Goal: Task Accomplishment & Management: Manage account settings

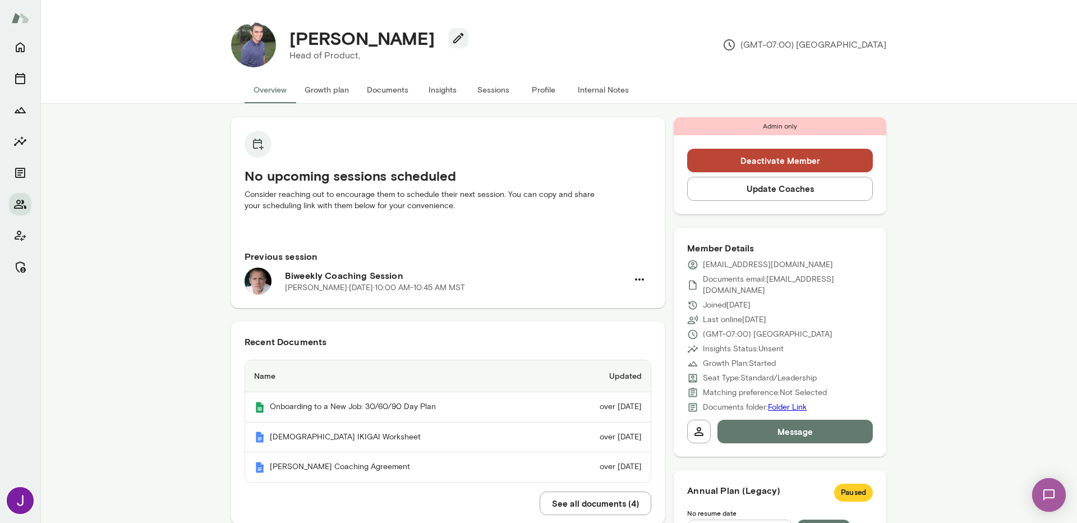
click at [763, 193] on button "Update Coaches" at bounding box center [780, 189] width 186 height 24
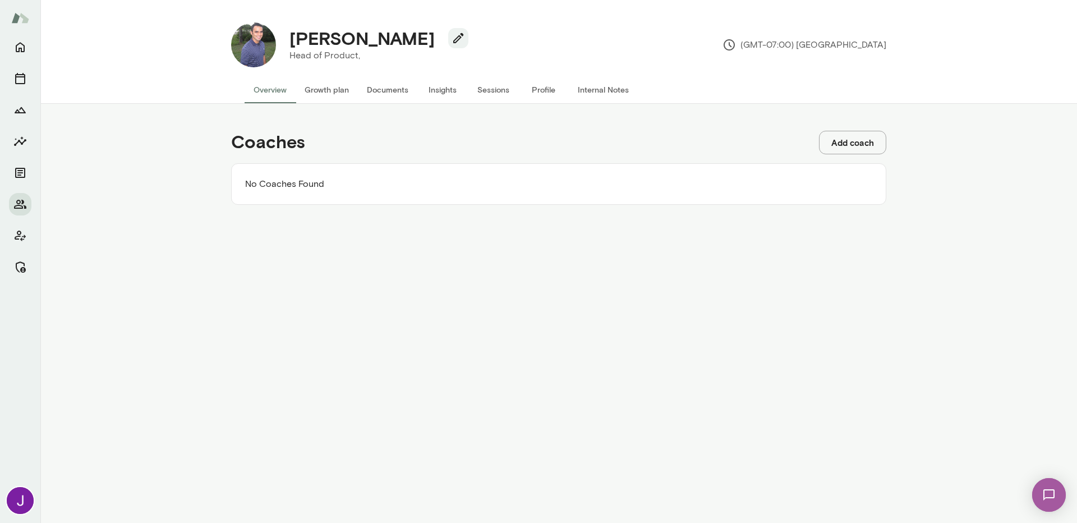
click at [856, 140] on button "Add coach" at bounding box center [852, 143] width 67 height 24
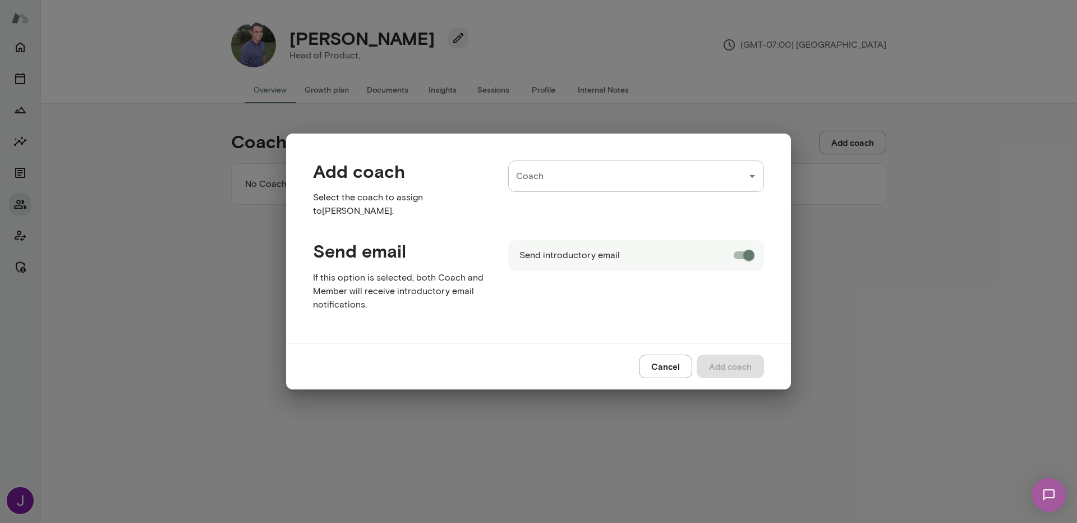
click at [575, 178] on input "Coach" at bounding box center [627, 175] width 229 height 21
click at [589, 220] on li "Dustin Lucien ( dustinlucien@mento.co )" at bounding box center [636, 215] width 256 height 25
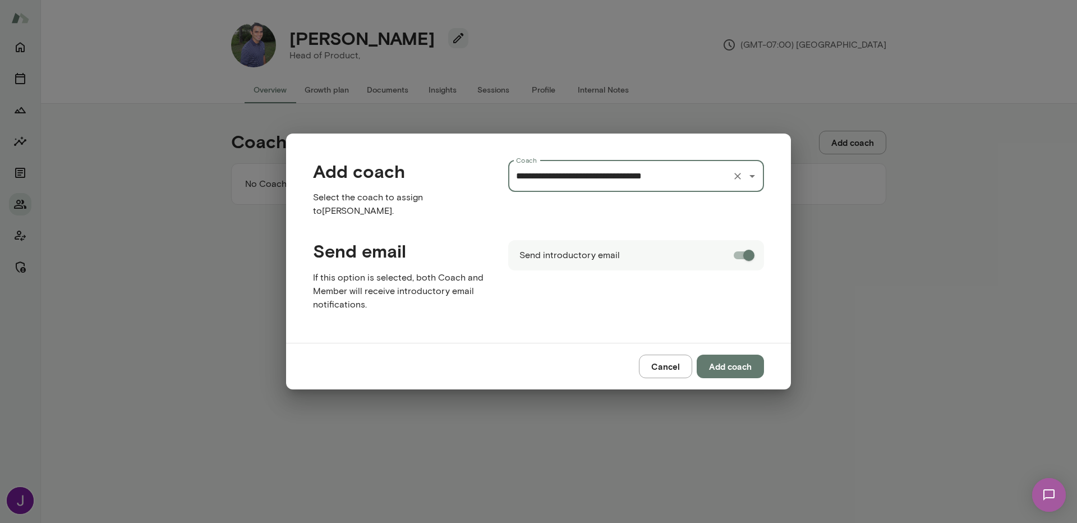
type input "**********"
click at [740, 358] on button "Add coach" at bounding box center [730, 366] width 67 height 24
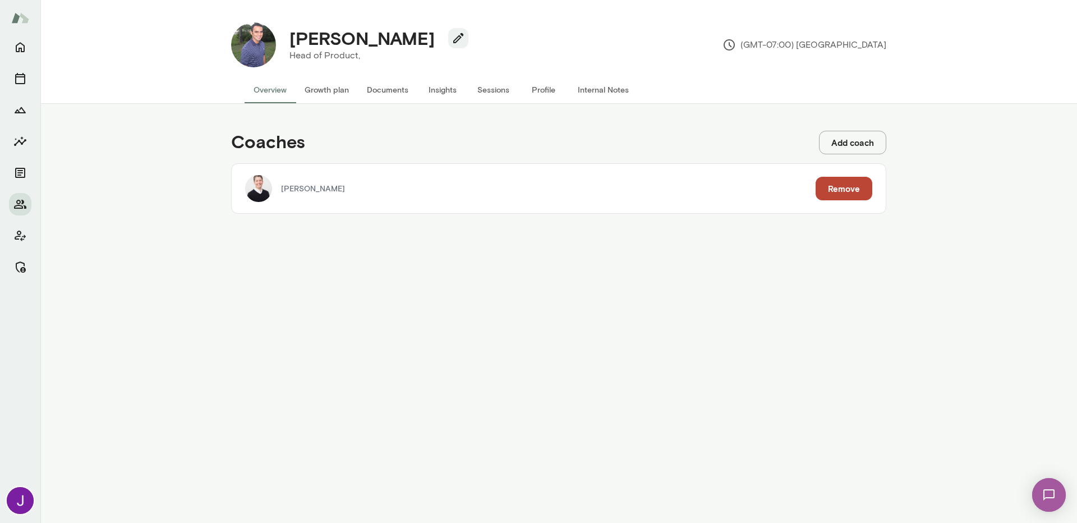
click at [320, 86] on button "Growth plan" at bounding box center [327, 89] width 62 height 27
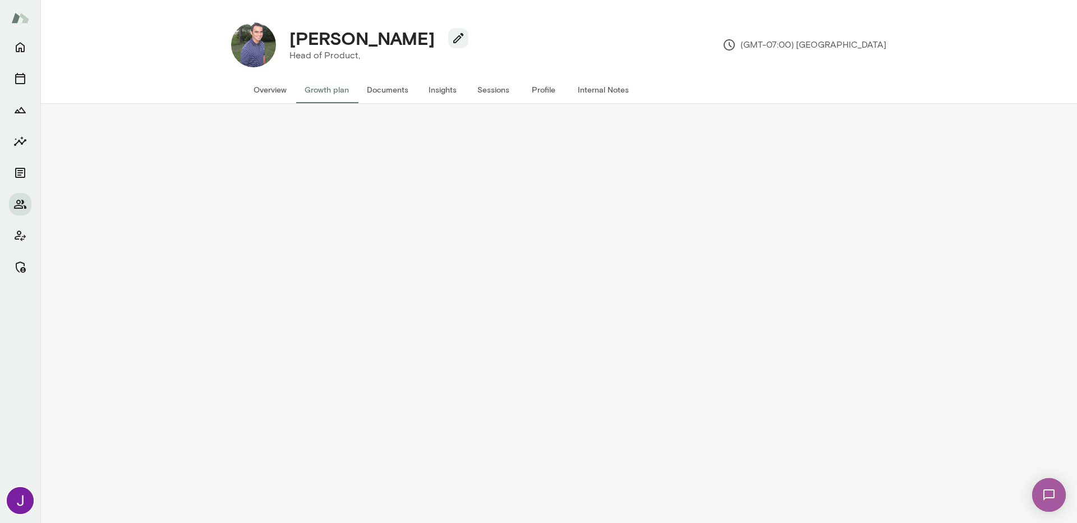
click at [256, 89] on button "Overview" at bounding box center [270, 89] width 51 height 27
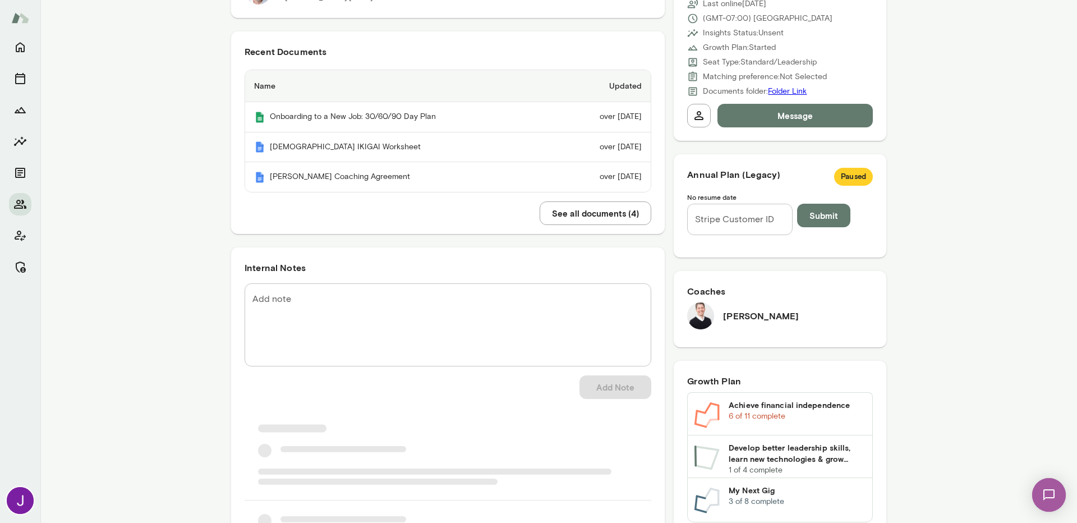
scroll to position [331, 0]
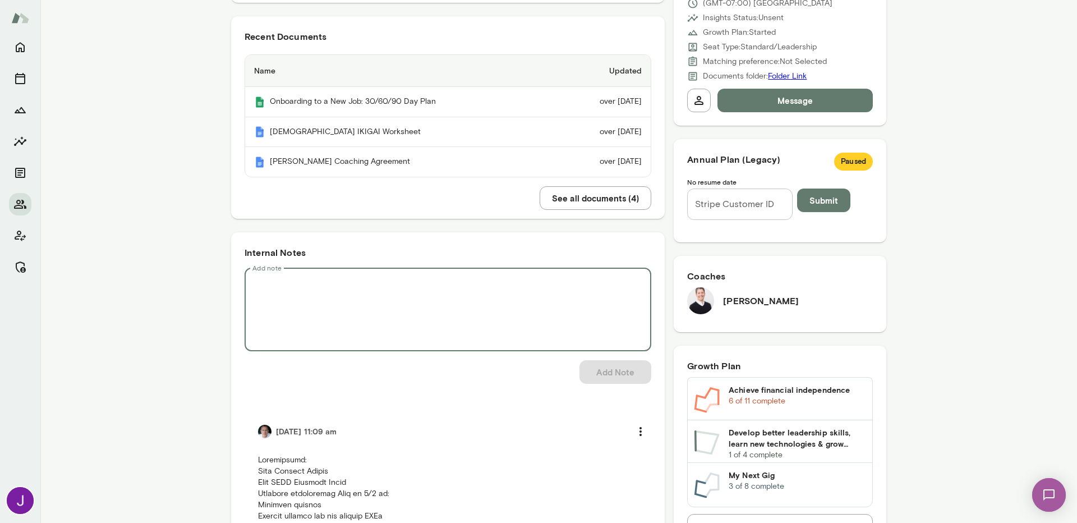
click at [359, 326] on textarea "Add note" at bounding box center [447, 309] width 391 height 65
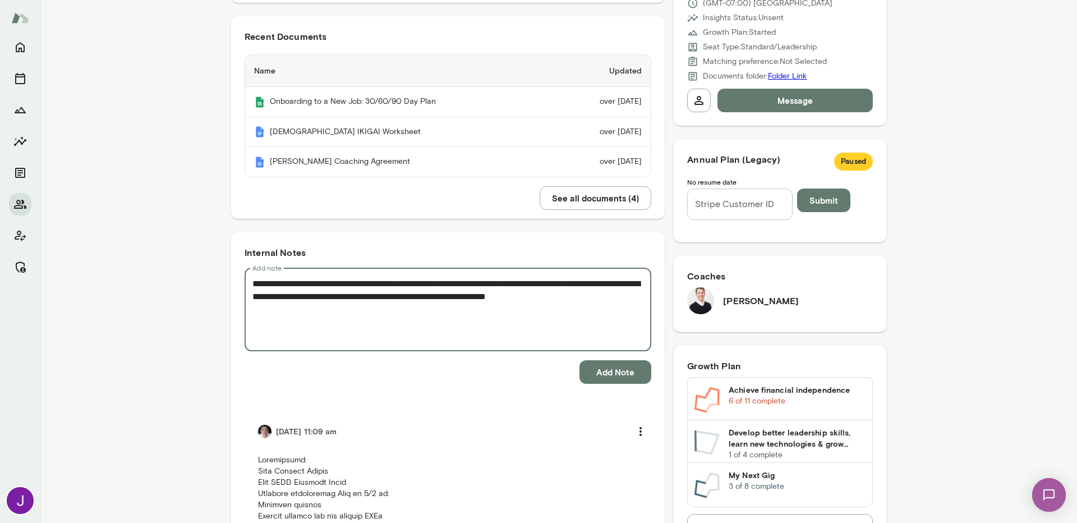
type textarea "**********"
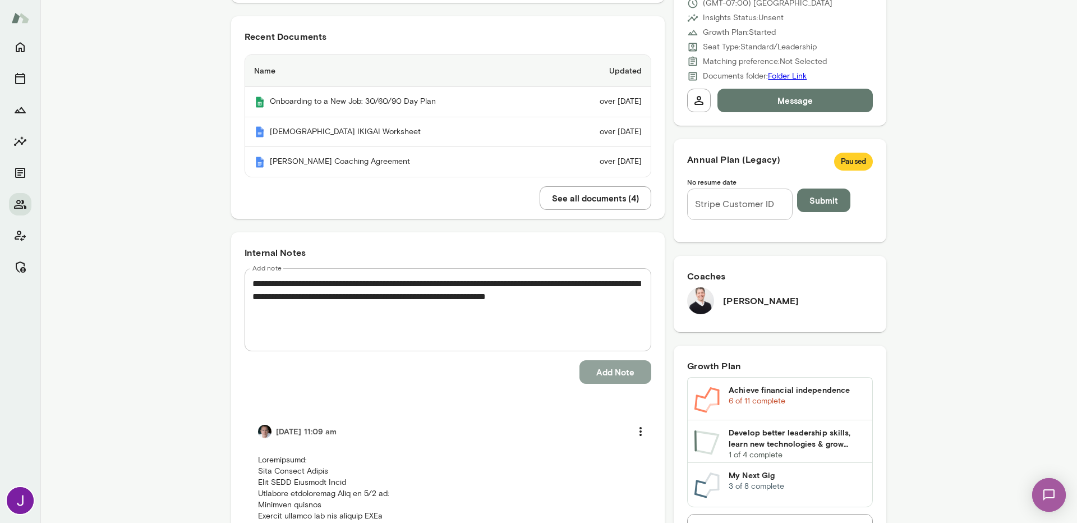
click at [614, 363] on button "Add Note" at bounding box center [615, 372] width 72 height 24
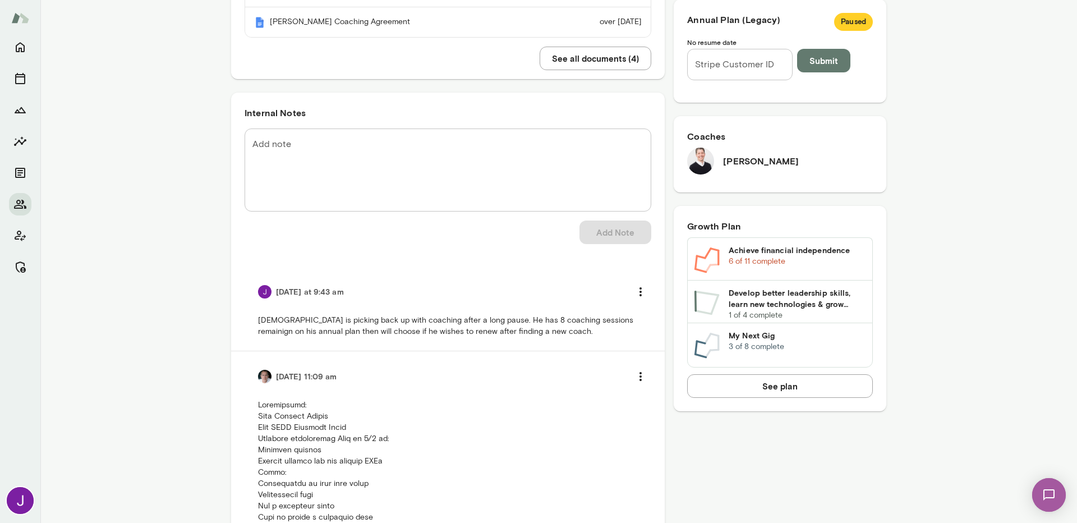
scroll to position [0, 0]
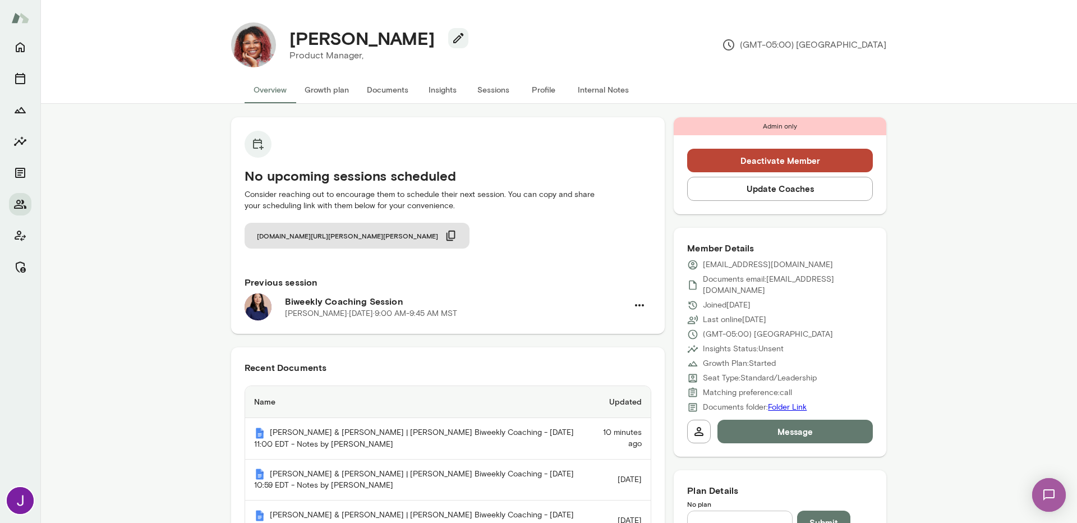
click at [765, 167] on button "Deactivate Member" at bounding box center [780, 161] width 186 height 24
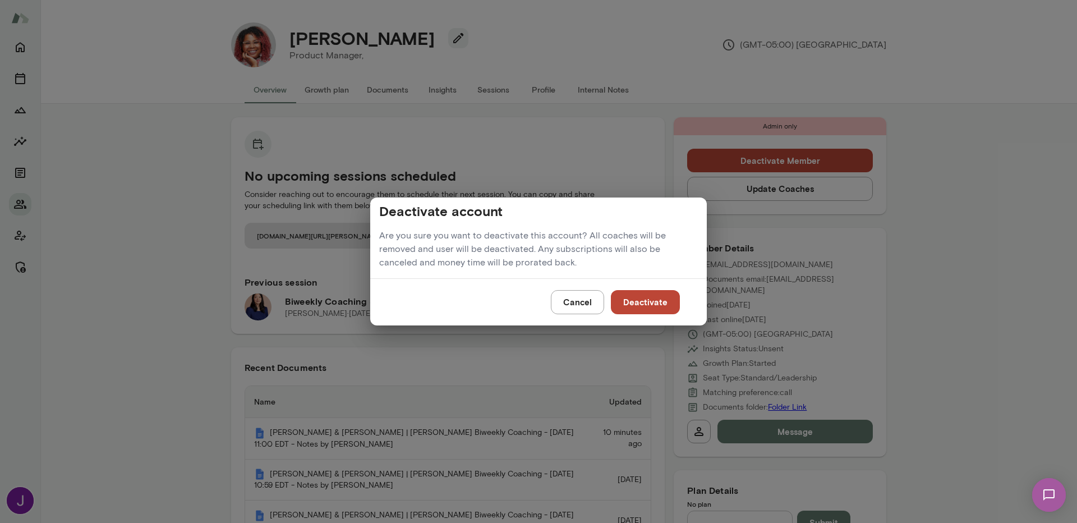
click at [657, 304] on button "Deactivate" at bounding box center [645, 302] width 69 height 24
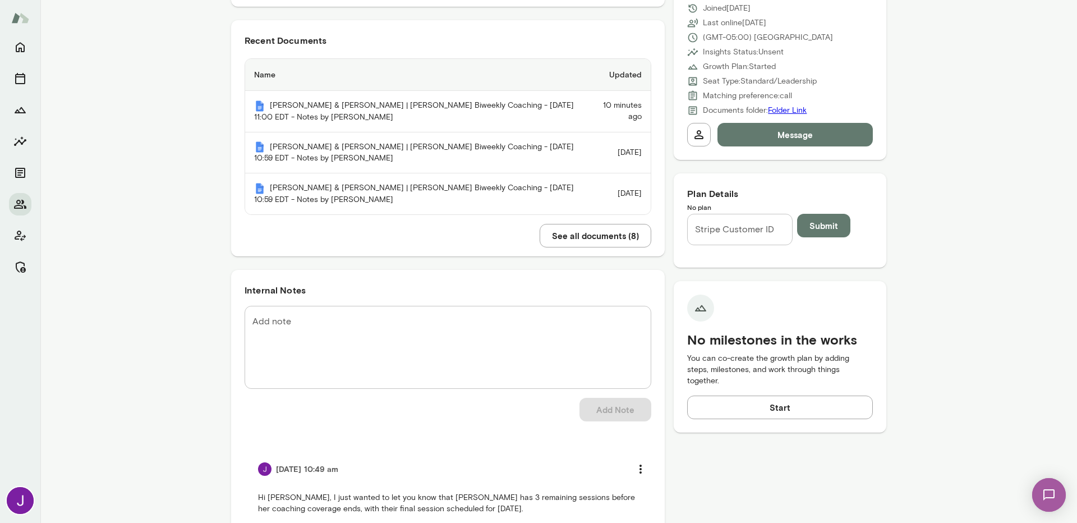
scroll to position [542, 0]
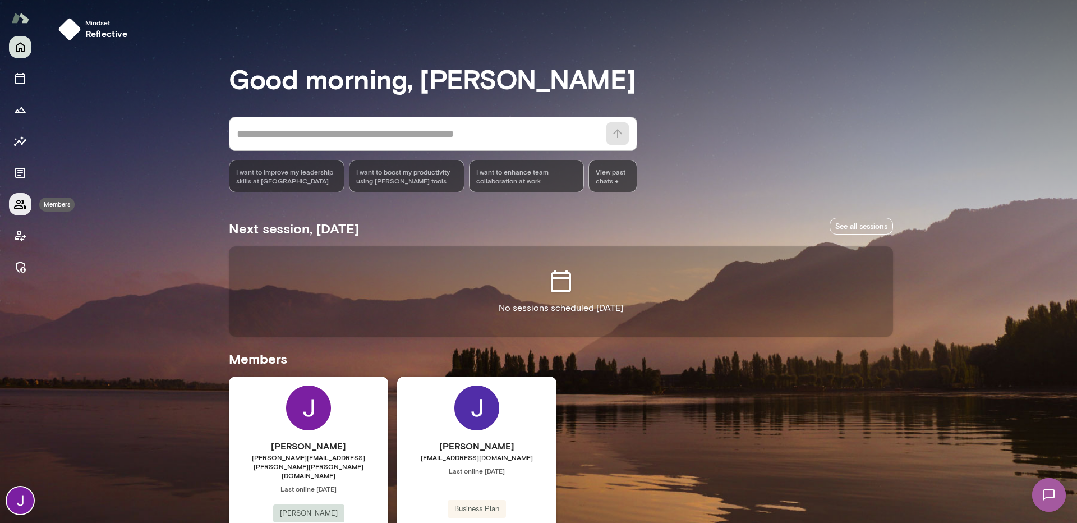
click at [22, 213] on button "Members" at bounding box center [20, 204] width 22 height 22
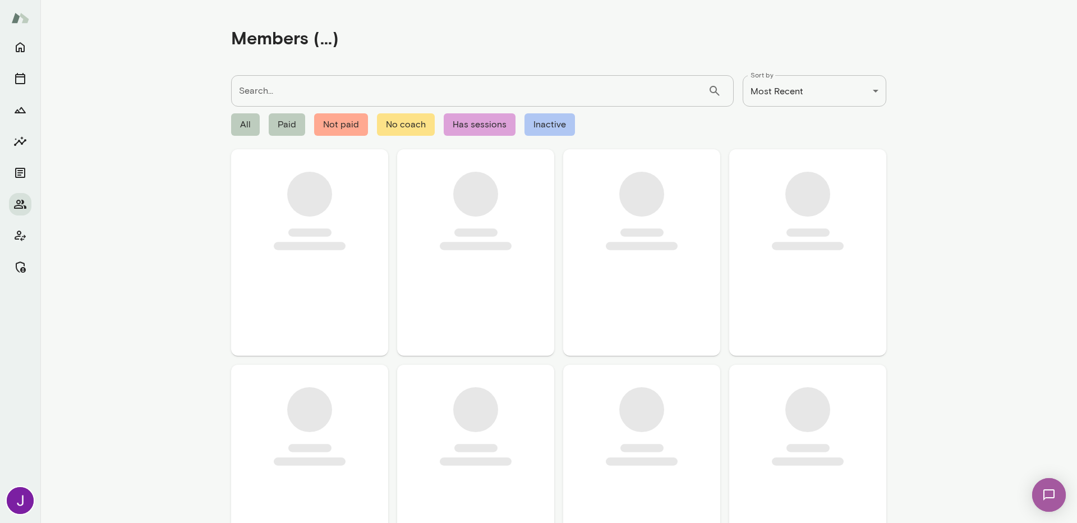
click at [398, 99] on input "Search..." at bounding box center [469, 90] width 477 height 31
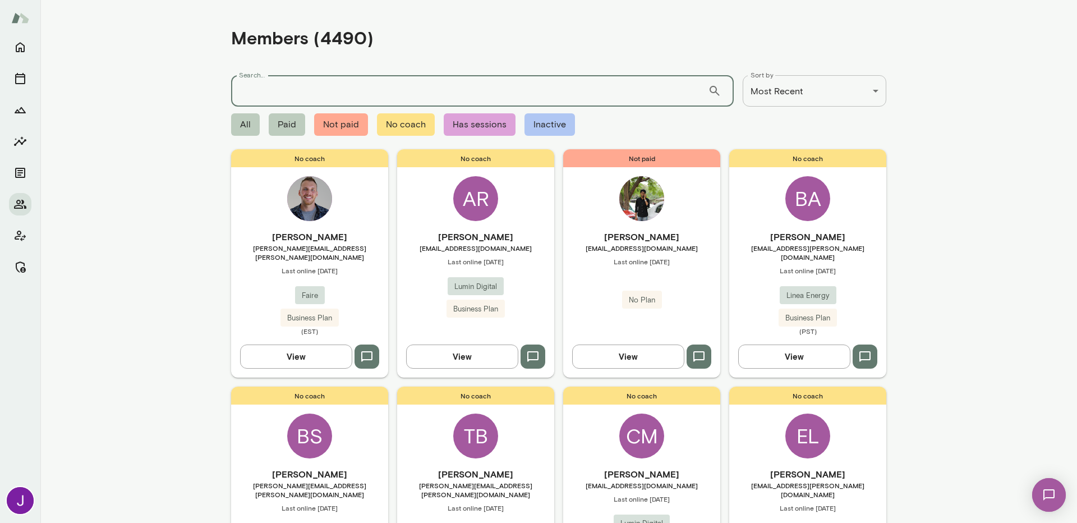
paste input "**********"
type input "**********"
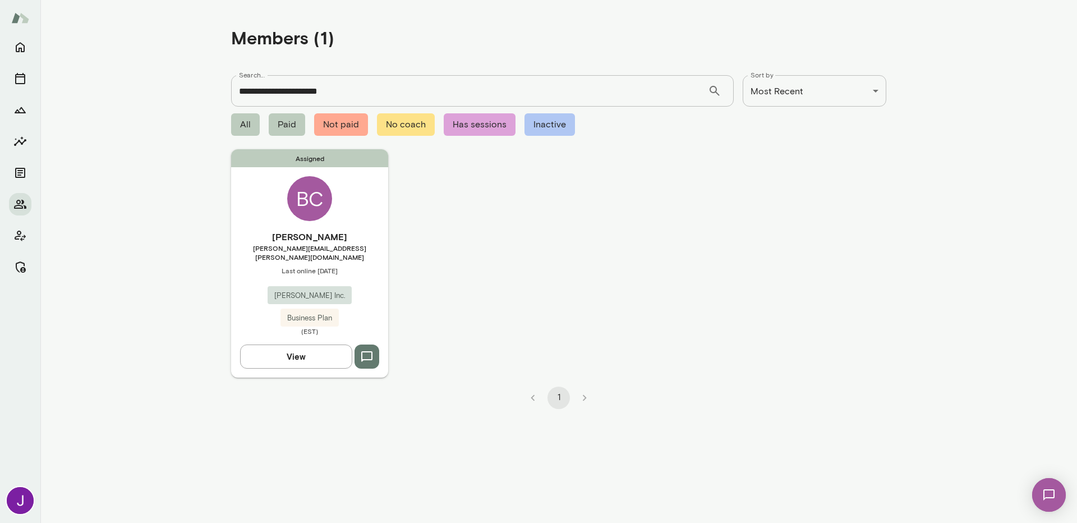
click at [337, 211] on div "Assigned BC Bryan Carter bryan.carter@coxinc.com Last online January 14 Cox Inc…" at bounding box center [309, 263] width 157 height 228
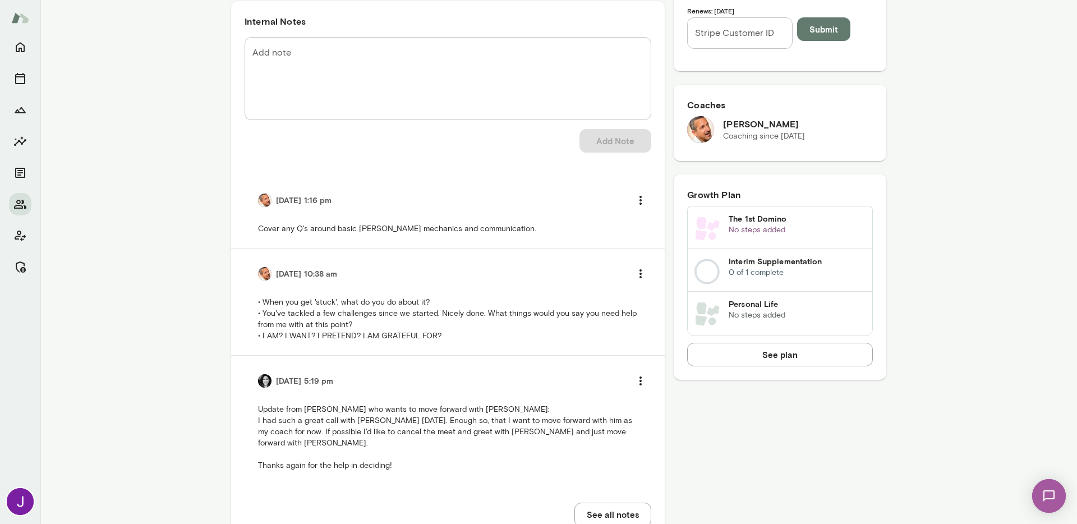
scroll to position [515, 0]
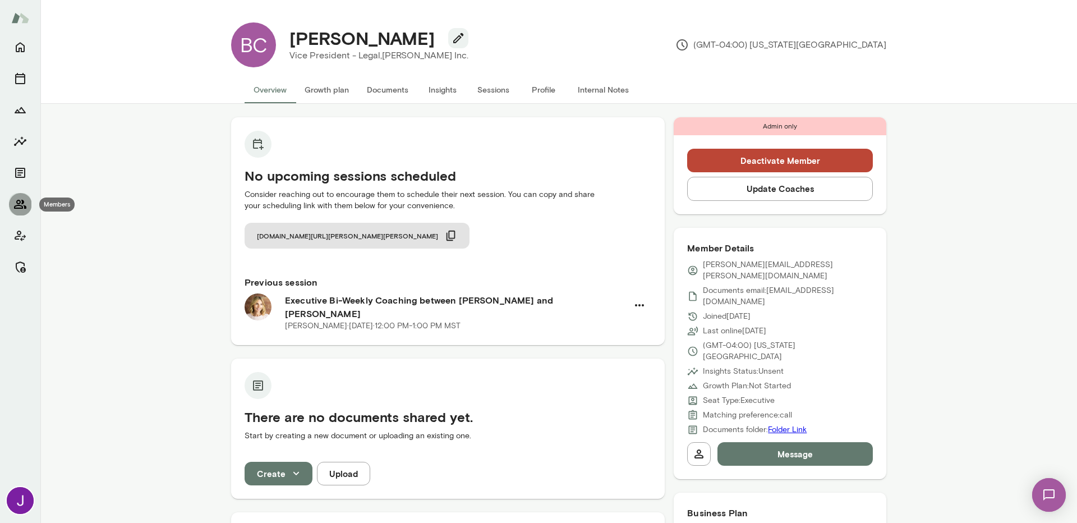
click at [12, 201] on button "Members" at bounding box center [20, 204] width 22 height 22
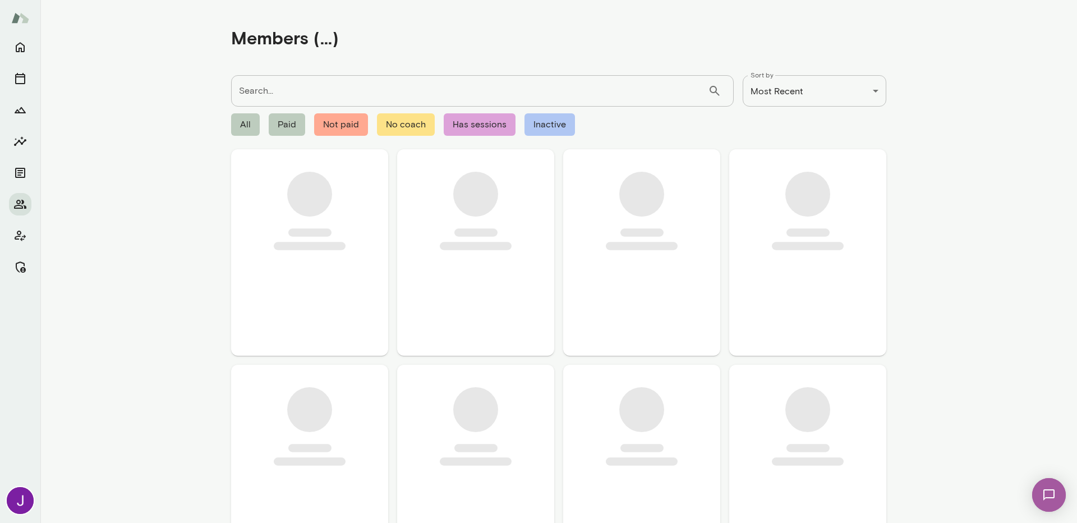
click at [276, 94] on input "Search..." at bounding box center [469, 90] width 477 height 31
paste input "**********"
type input "**********"
click at [254, 93] on input "**********" at bounding box center [469, 90] width 477 height 31
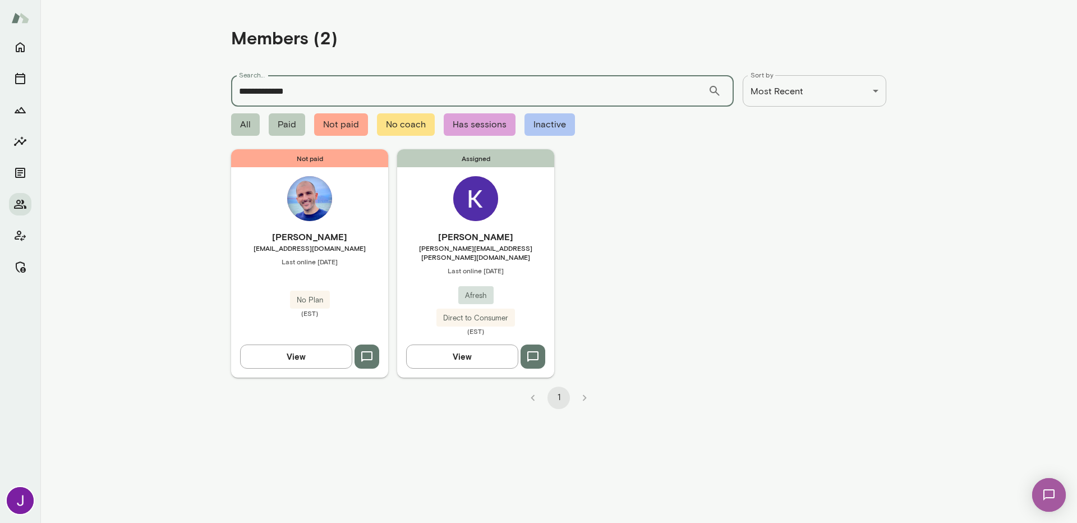
click at [465, 211] on img at bounding box center [475, 198] width 45 height 45
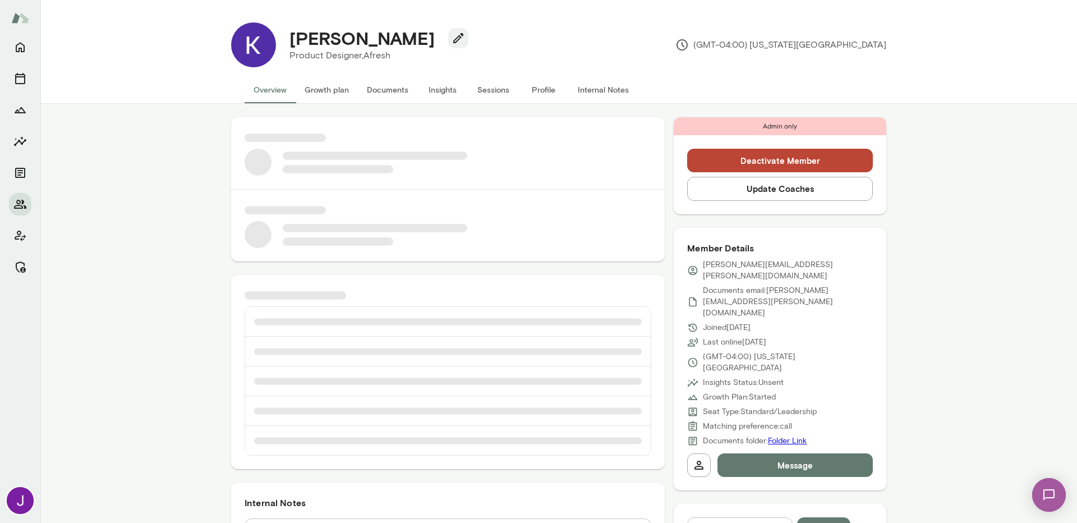
click at [784, 260] on p "kevin.fugaro@afreshtechnologies.com" at bounding box center [788, 270] width 170 height 22
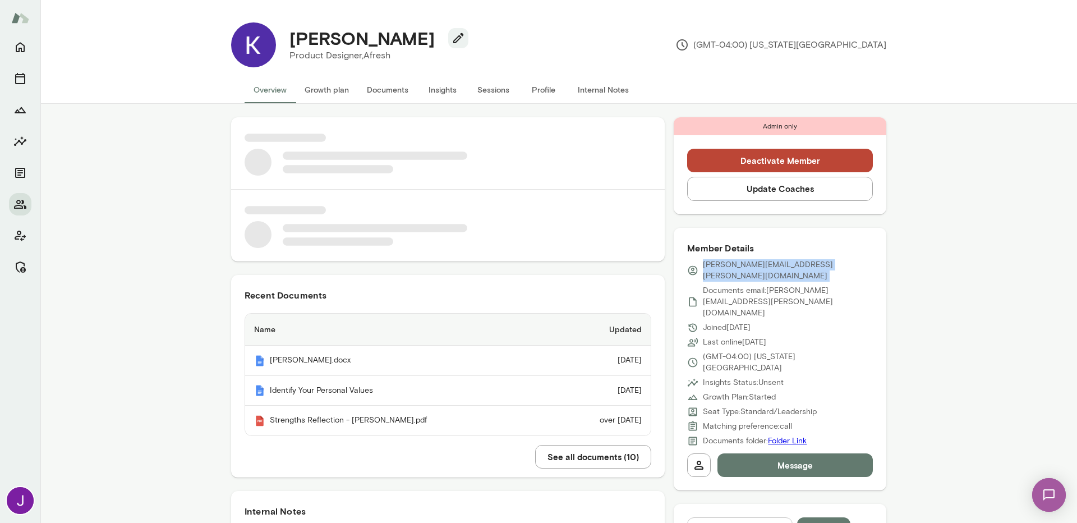
click at [784, 260] on p "kevin.fugaro@afreshtechnologies.com" at bounding box center [788, 270] width 170 height 22
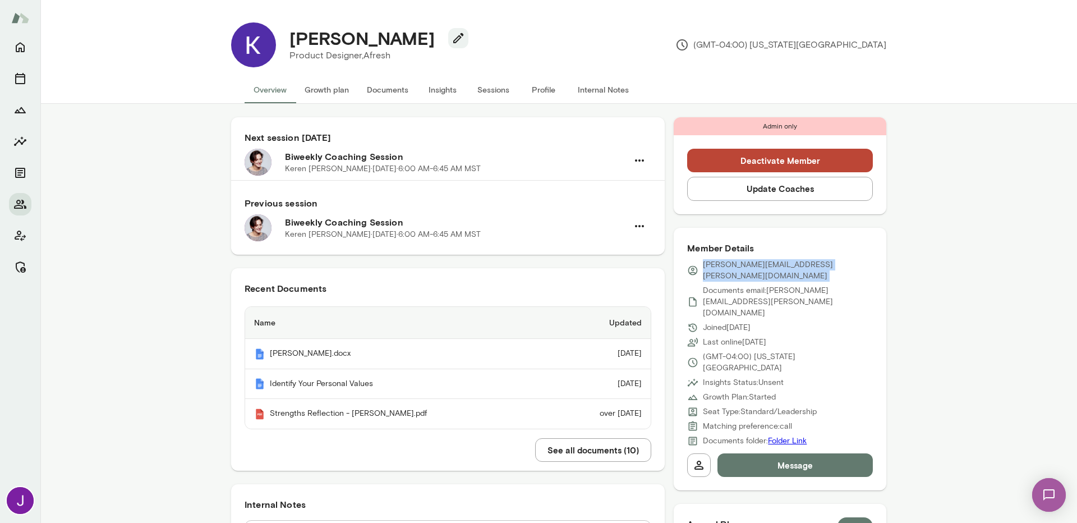
copy div "kevin.fugaro@afreshtechnologies.com"
click at [26, 197] on icon "Members" at bounding box center [19, 203] width 13 height 13
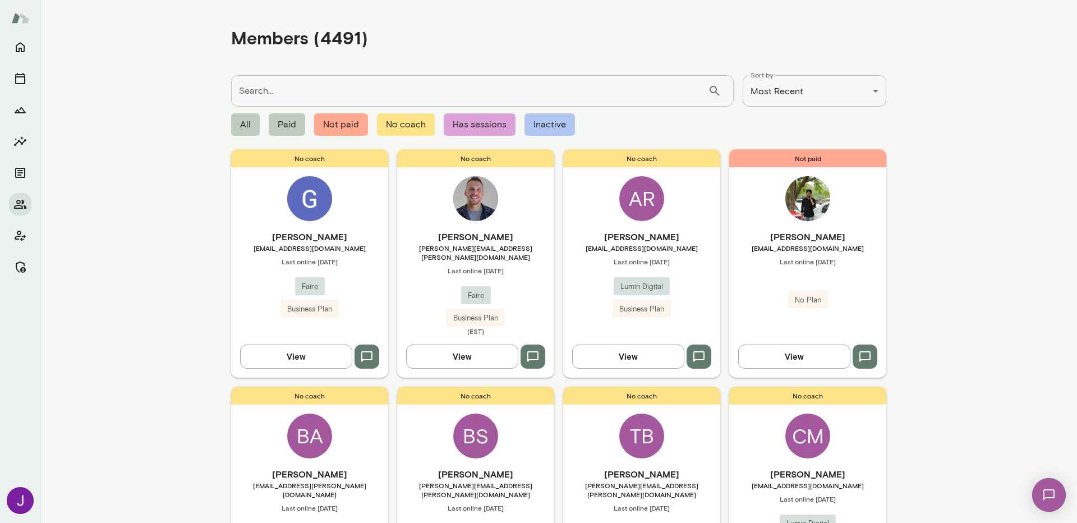
click at [308, 82] on input "Search..." at bounding box center [469, 90] width 477 height 31
paste input "******"
type input "******"
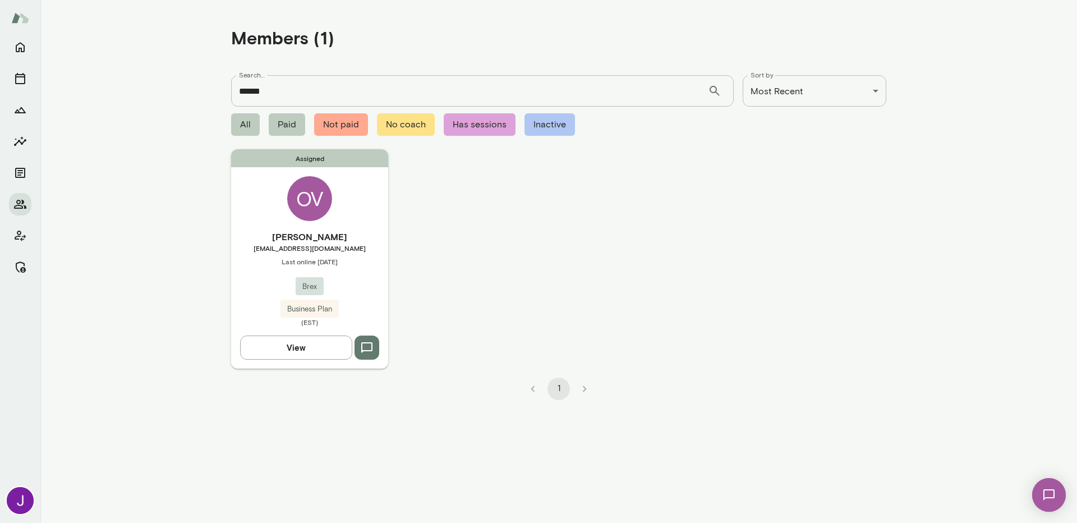
click at [290, 192] on div "OV" at bounding box center [309, 198] width 45 height 45
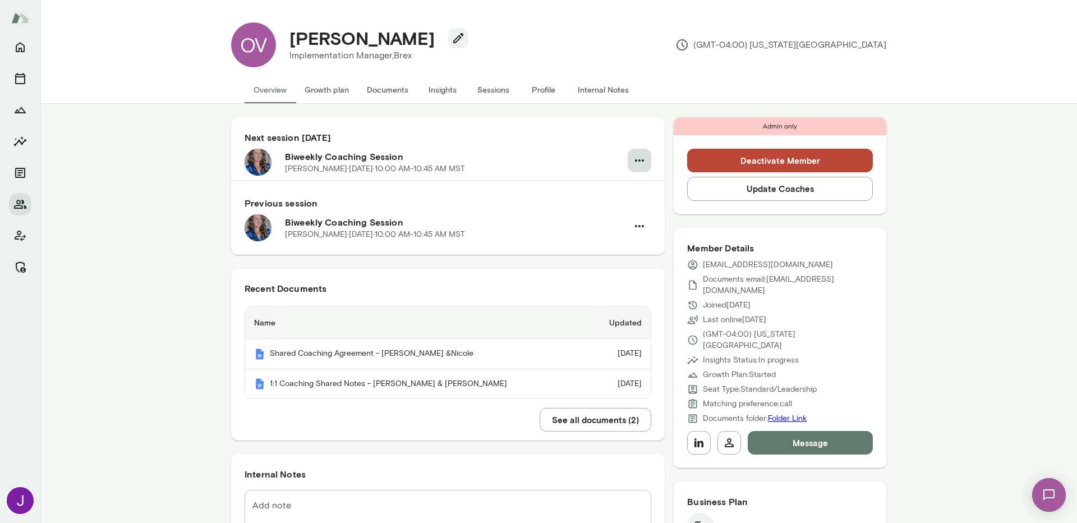
click at [633, 163] on icon "button" at bounding box center [639, 160] width 13 height 13
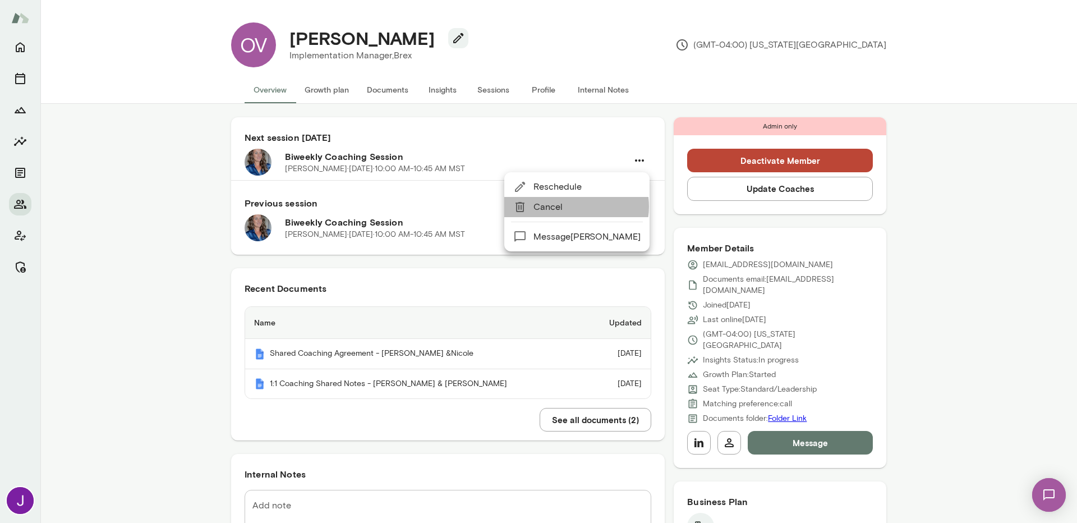
click at [575, 206] on span "Cancel" at bounding box center [586, 206] width 107 height 13
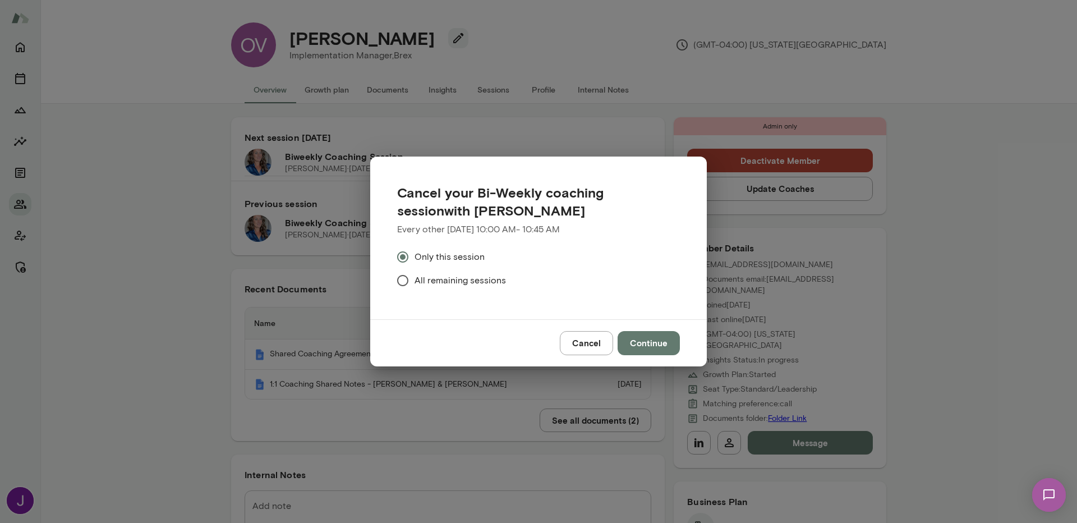
click at [491, 283] on span "All remaining sessions" at bounding box center [459, 280] width 91 height 13
click at [656, 342] on button "Continue" at bounding box center [649, 343] width 62 height 24
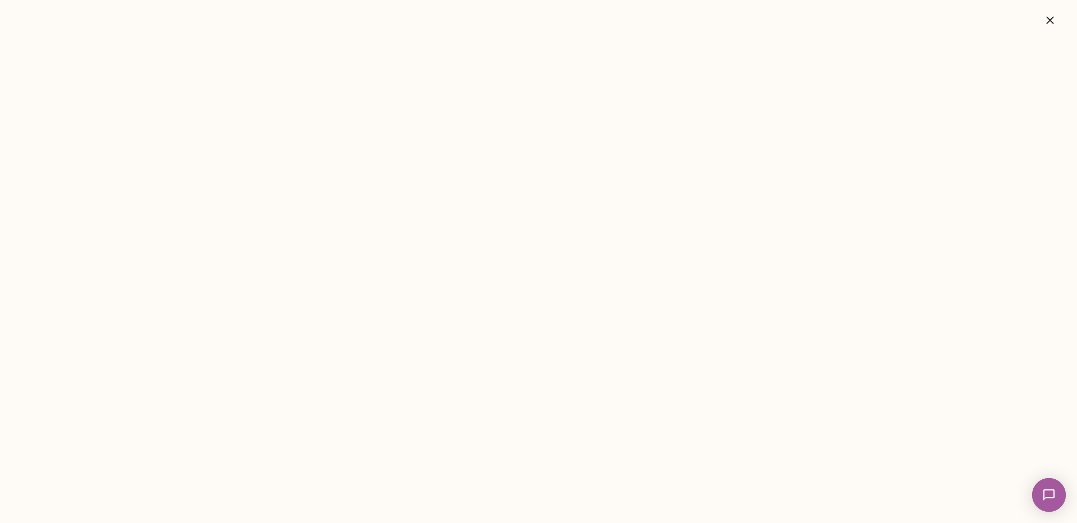
click at [1042, 20] on button "button" at bounding box center [1050, 20] width 36 height 22
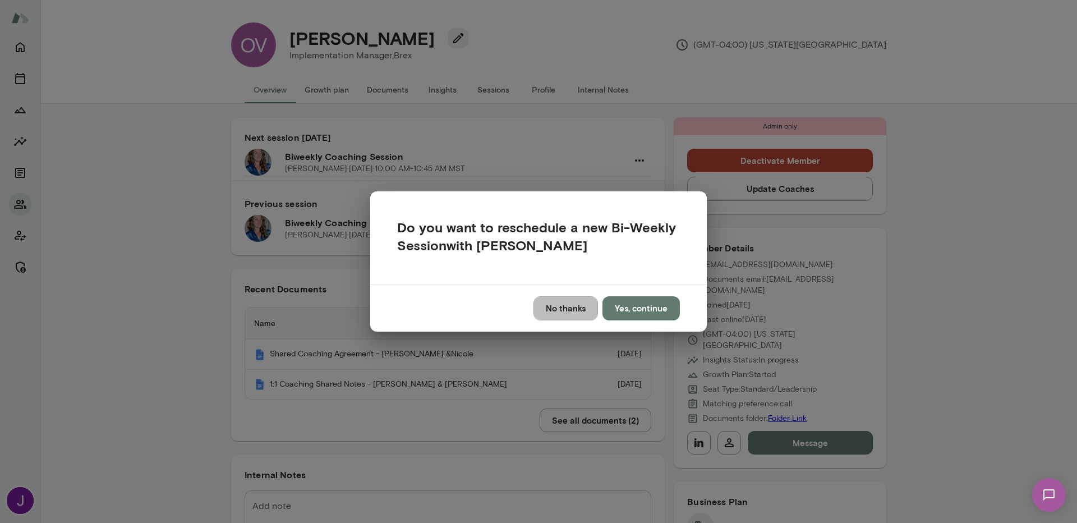
click at [569, 306] on button "No thanks" at bounding box center [565, 308] width 65 height 24
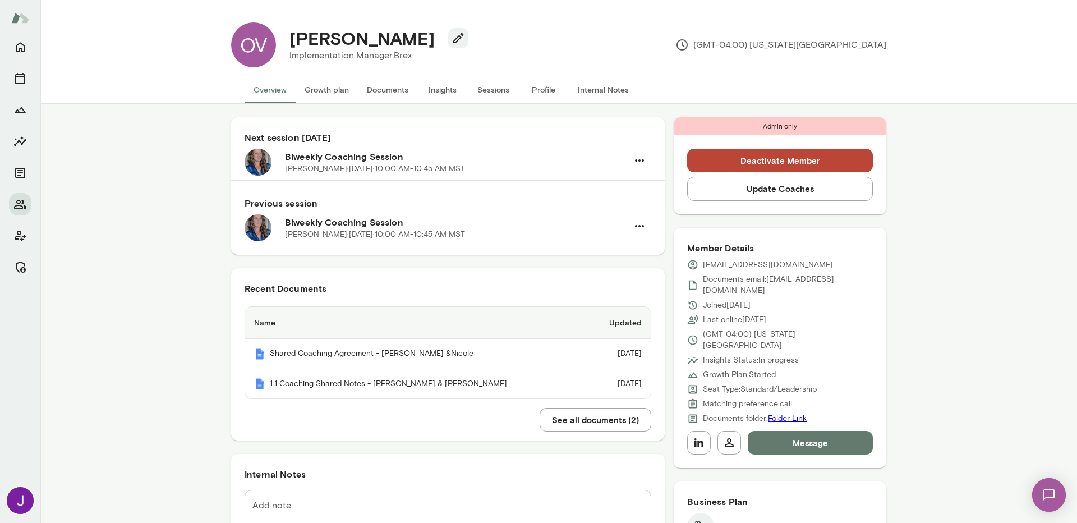
click at [742, 159] on button "Deactivate Member" at bounding box center [780, 161] width 186 height 24
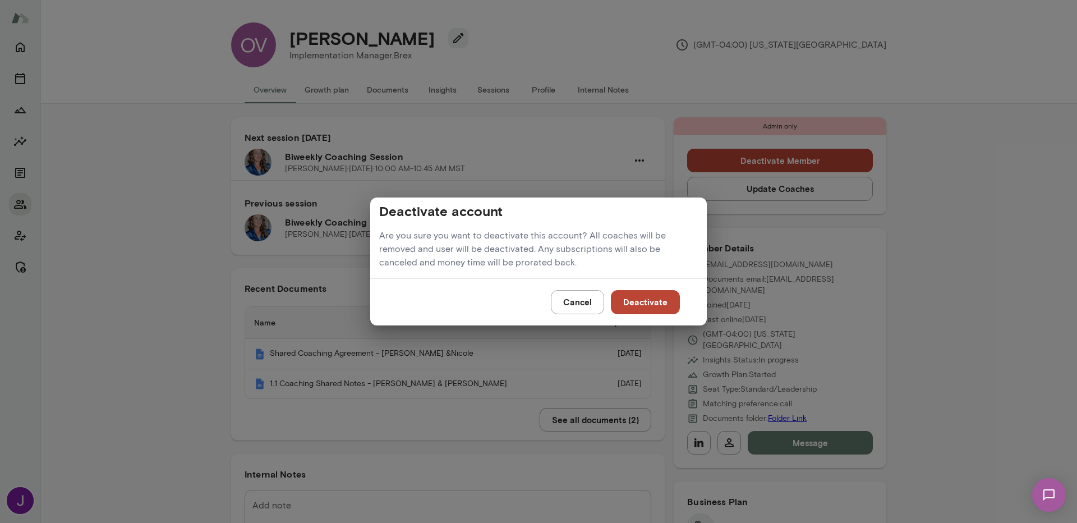
click at [663, 304] on button "Deactivate" at bounding box center [645, 302] width 69 height 24
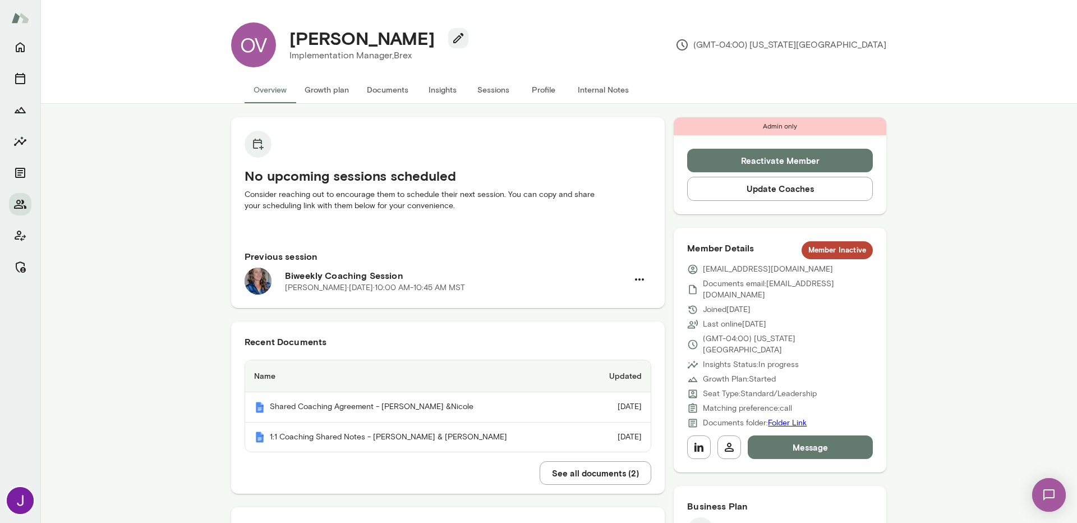
click at [308, 40] on h4 "[PERSON_NAME]" at bounding box center [361, 37] width 145 height 21
click at [718, 271] on p "[EMAIL_ADDRESS][DOMAIN_NAME]" at bounding box center [768, 269] width 130 height 11
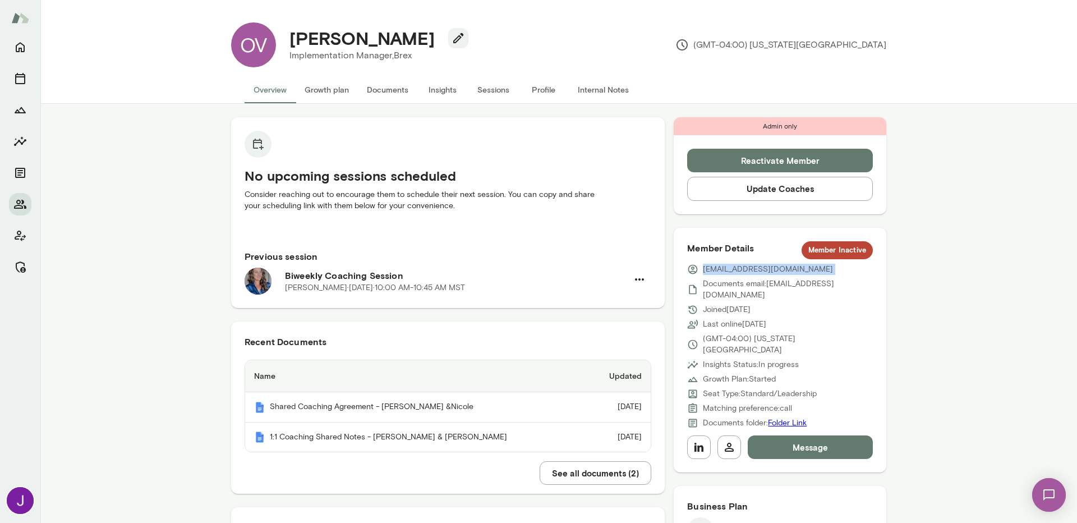
click at [718, 271] on p "[EMAIL_ADDRESS][DOMAIN_NAME]" at bounding box center [768, 269] width 130 height 11
copy div "[EMAIL_ADDRESS][DOMAIN_NAME]"
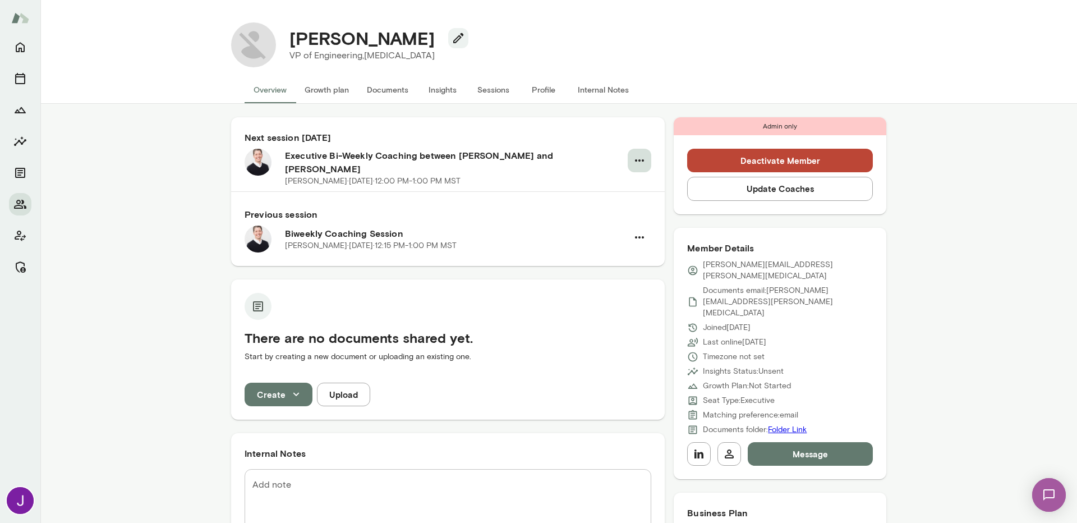
click at [641, 160] on icon "button" at bounding box center [639, 160] width 13 height 13
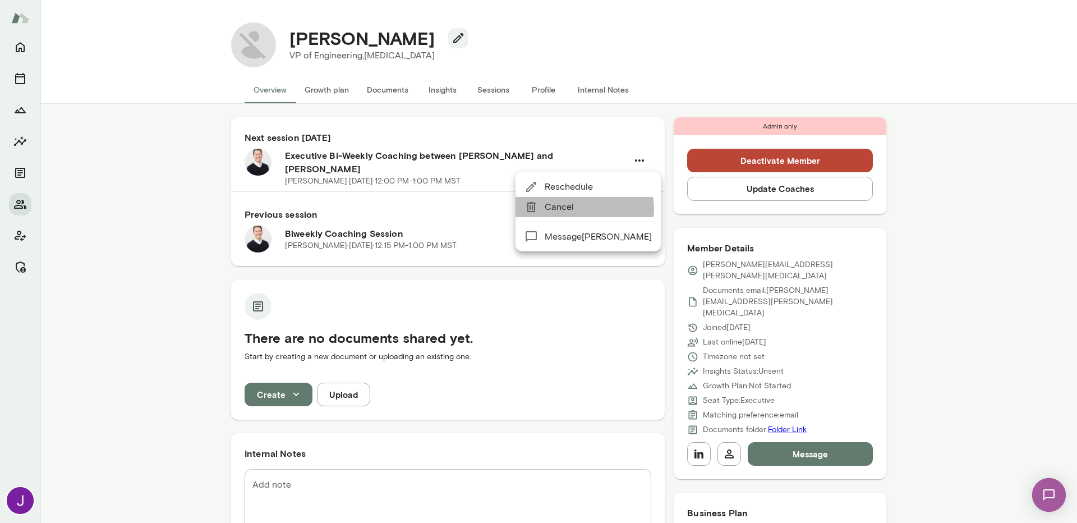
click at [584, 209] on span "Cancel" at bounding box center [598, 206] width 107 height 13
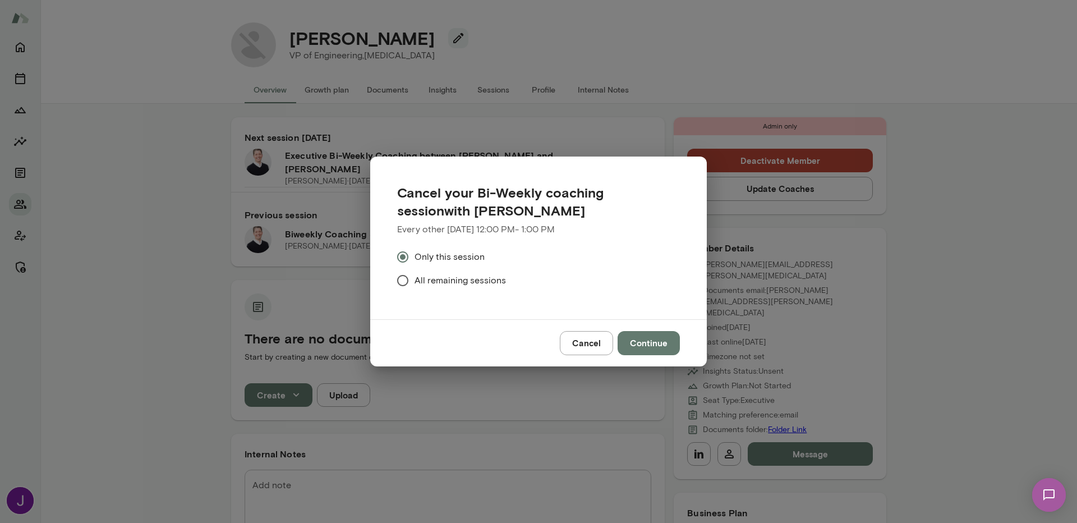
click at [441, 280] on span "All remaining sessions" at bounding box center [459, 280] width 91 height 13
click at [640, 342] on button "Continue" at bounding box center [649, 343] width 62 height 24
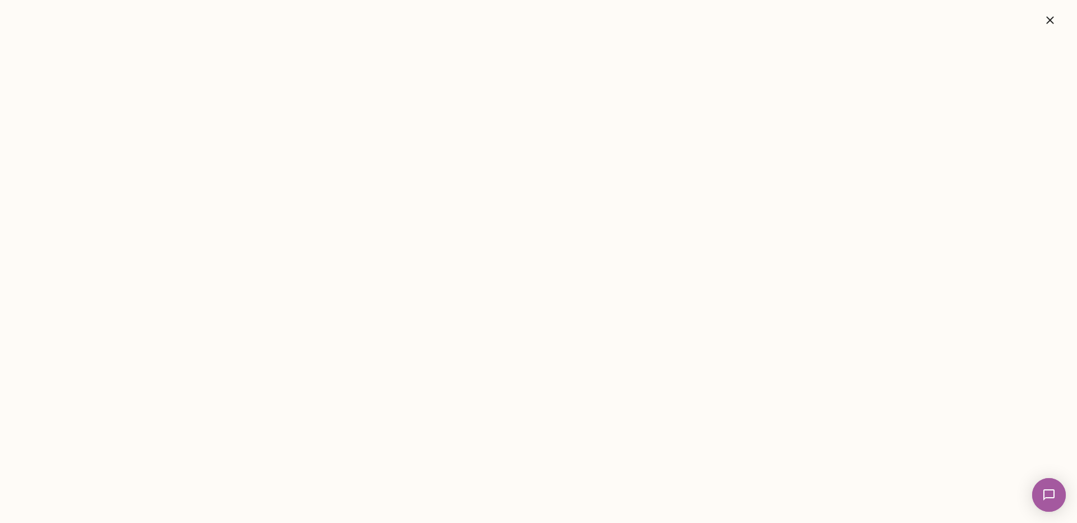
click at [1052, 17] on icon "button" at bounding box center [1049, 19] width 13 height 13
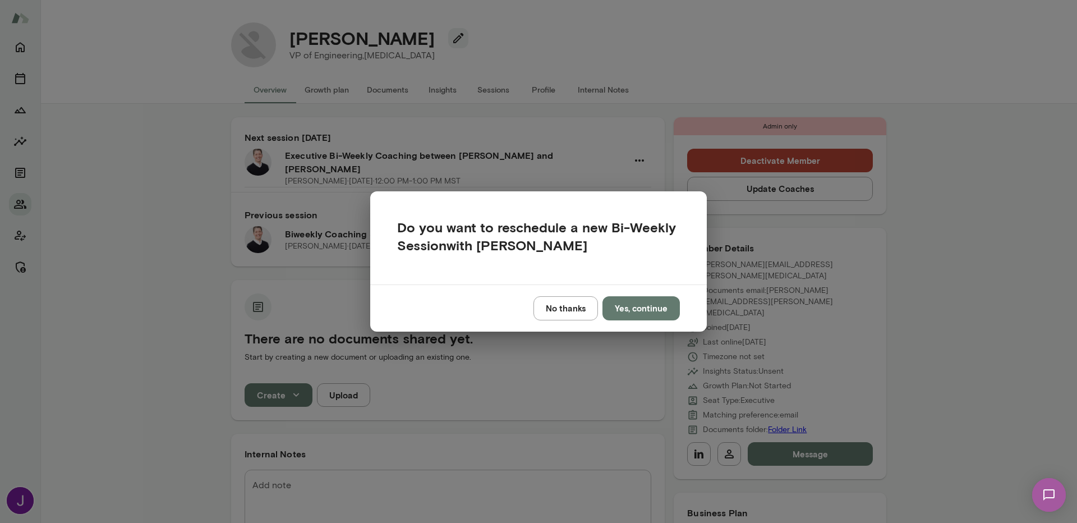
click at [547, 314] on button "No thanks" at bounding box center [565, 308] width 65 height 24
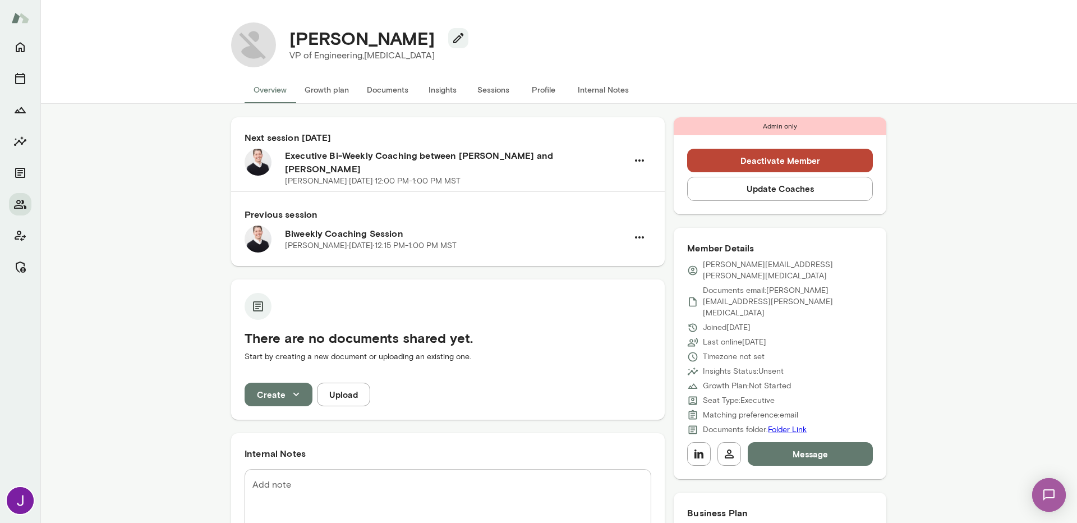
click at [771, 159] on button "Deactivate Member" at bounding box center [780, 161] width 186 height 24
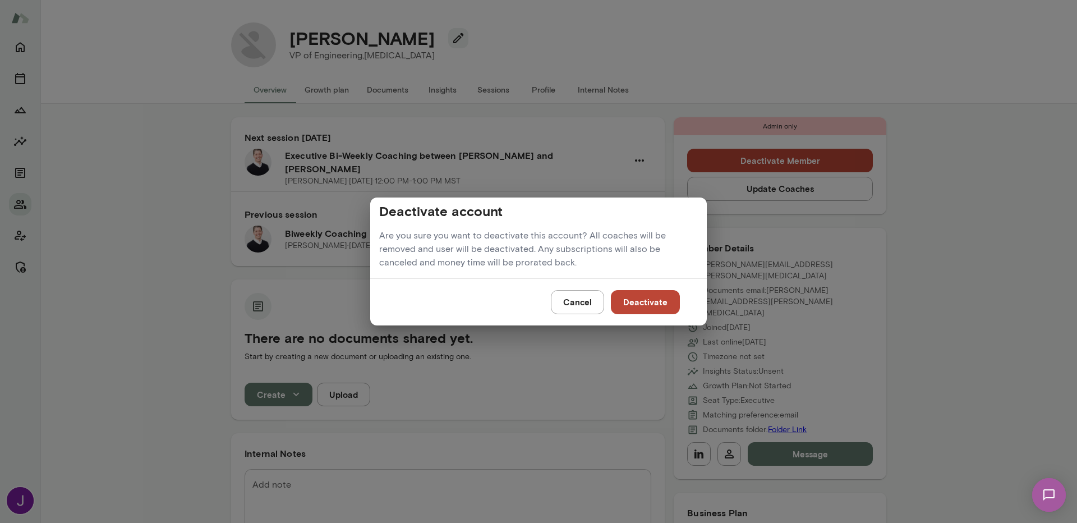
click at [646, 307] on button "Deactivate" at bounding box center [645, 302] width 69 height 24
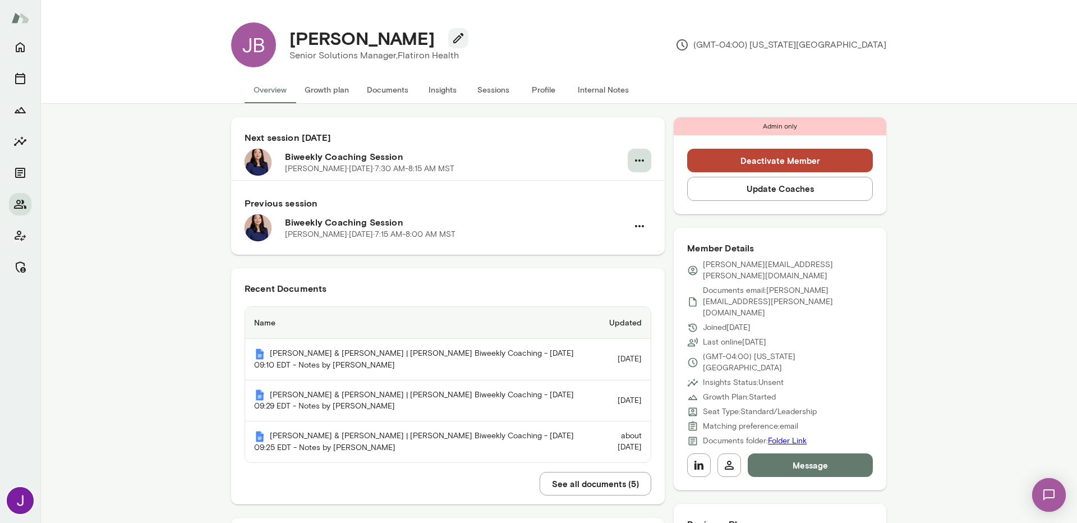
click at [635, 167] on icon "button" at bounding box center [639, 160] width 13 height 13
click at [577, 210] on span "Cancel" at bounding box center [616, 206] width 107 height 13
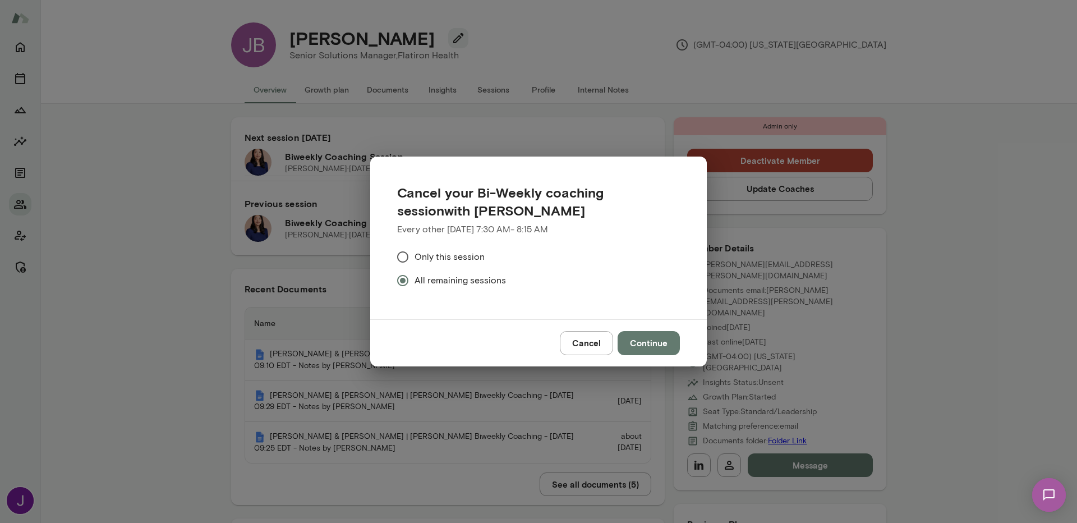
click at [634, 343] on button "Continue" at bounding box center [649, 343] width 62 height 24
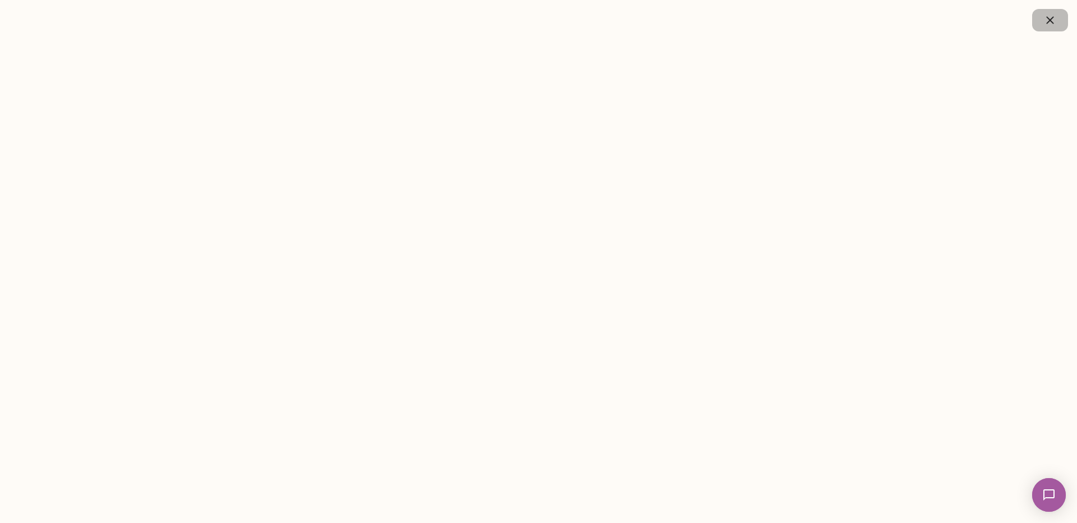
click at [1040, 16] on button "button" at bounding box center [1050, 20] width 36 height 22
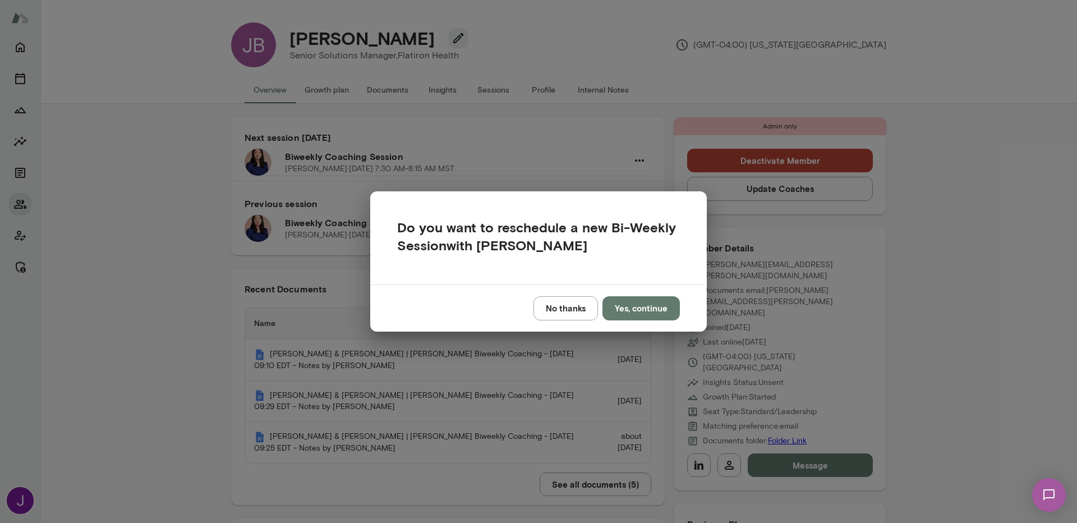
drag, startPoint x: 564, startPoint y: 303, endPoint x: 569, endPoint y: 297, distance: 7.5
click at [564, 303] on button "No thanks" at bounding box center [565, 308] width 65 height 24
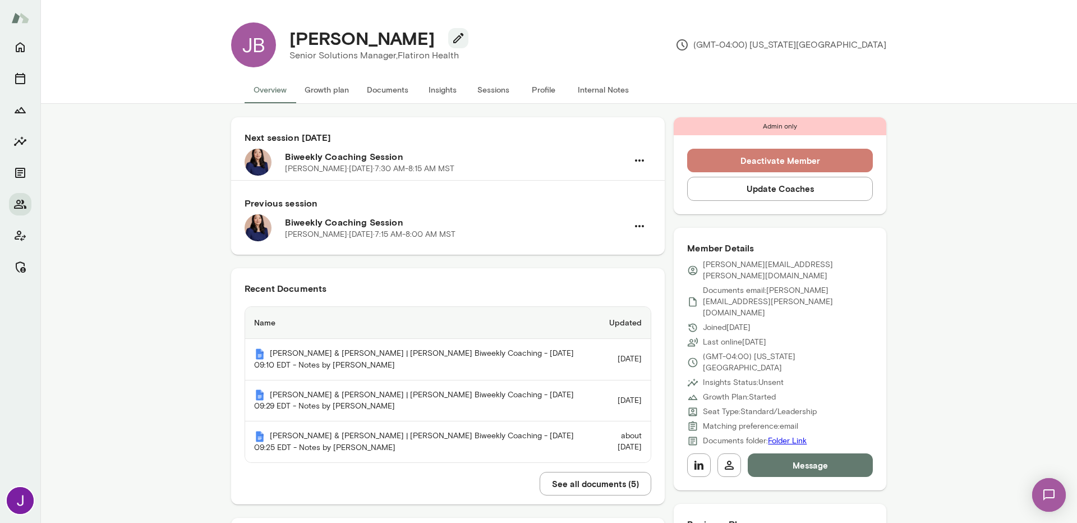
click at [731, 163] on button "Deactivate Member" at bounding box center [780, 161] width 186 height 24
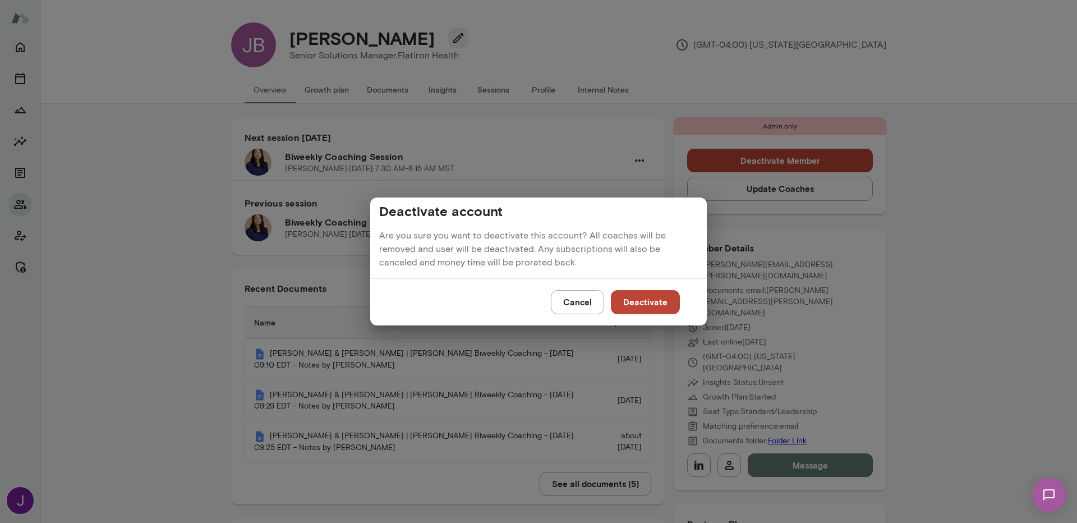
click at [567, 303] on button "Cancel" at bounding box center [577, 302] width 53 height 24
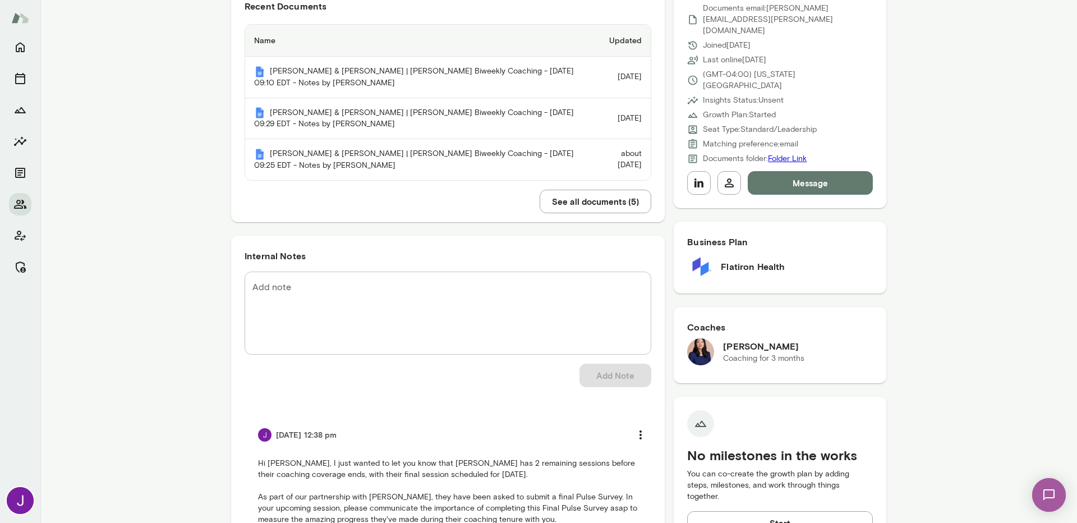
scroll to position [553, 0]
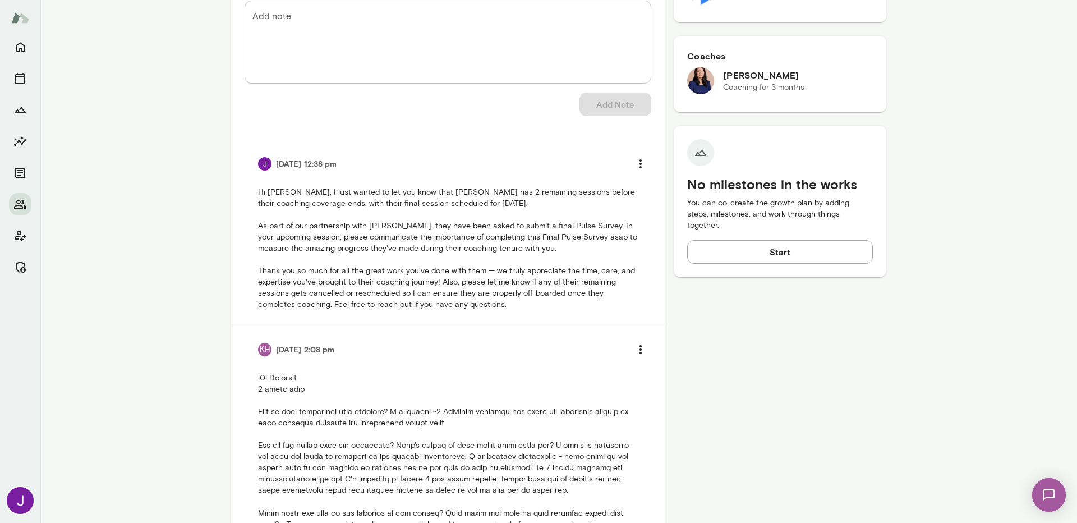
click at [359, 52] on textarea "Add note" at bounding box center [447, 42] width 391 height 65
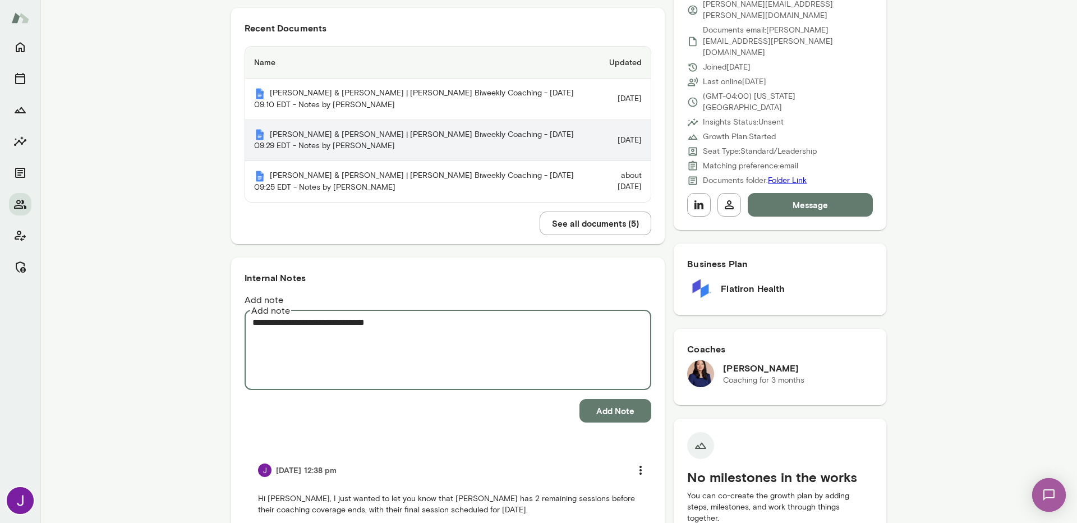
scroll to position [390, 0]
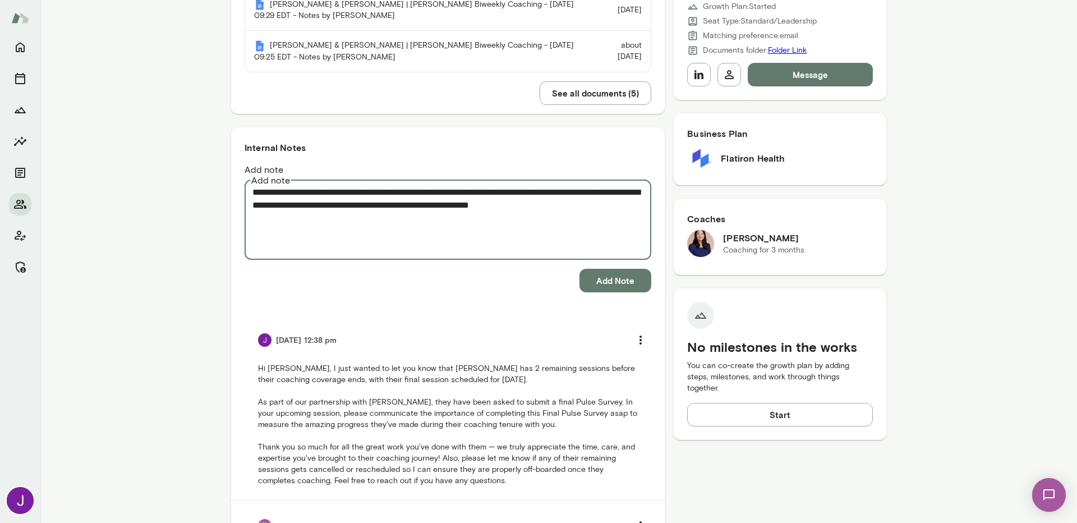
type textarea "**********"
click at [602, 269] on button "Add Note" at bounding box center [615, 281] width 72 height 24
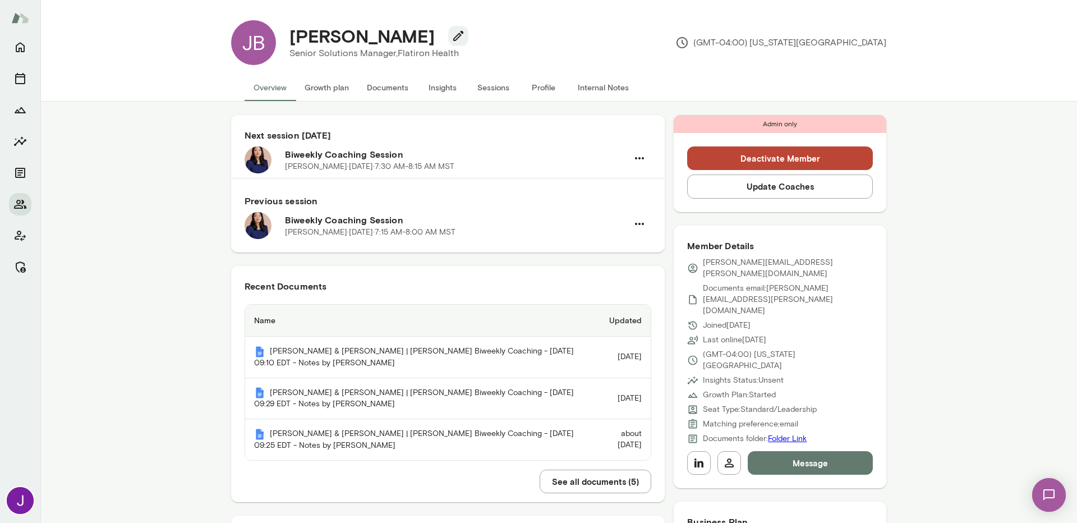
scroll to position [0, 0]
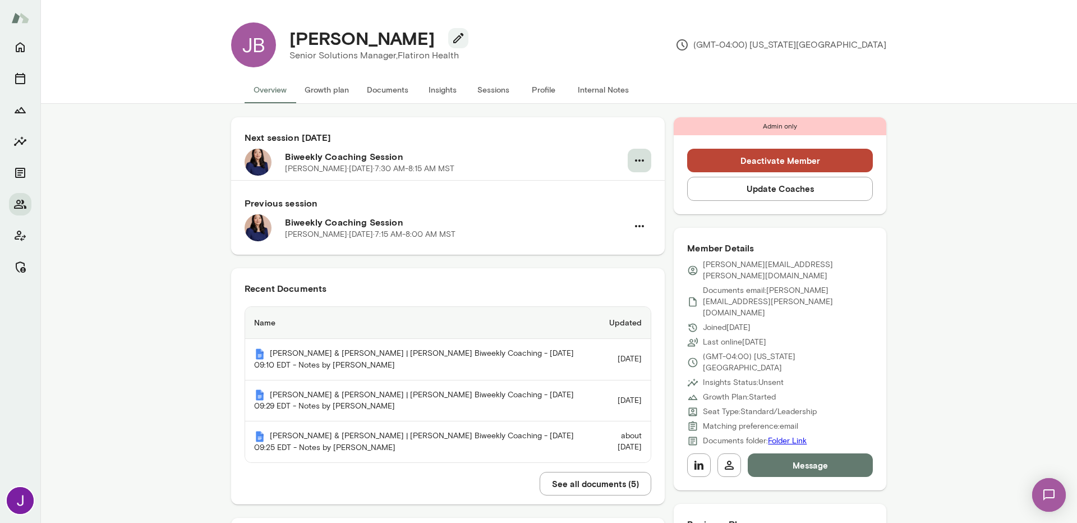
click at [639, 163] on icon "button" at bounding box center [639, 160] width 13 height 13
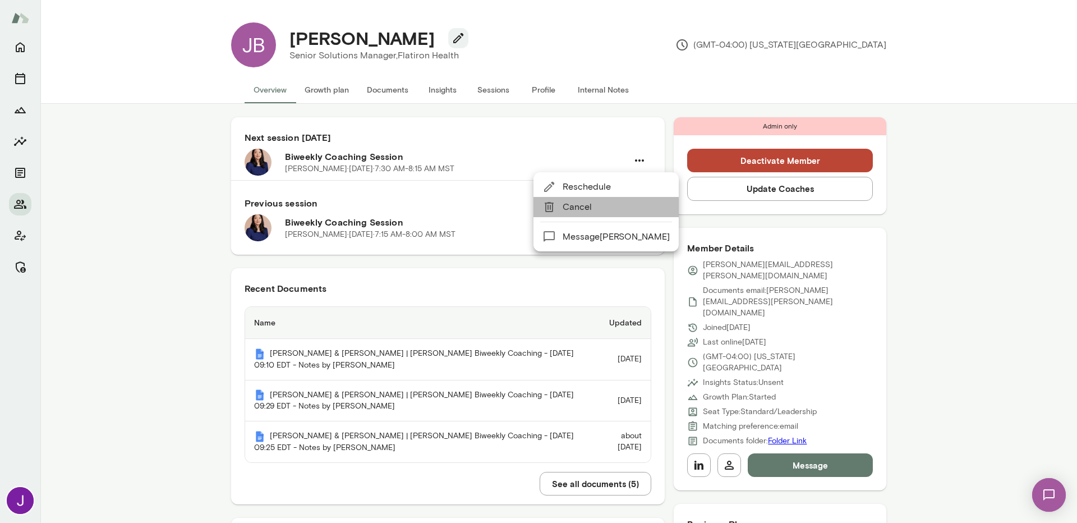
click at [607, 204] on span "Cancel" at bounding box center [616, 206] width 107 height 13
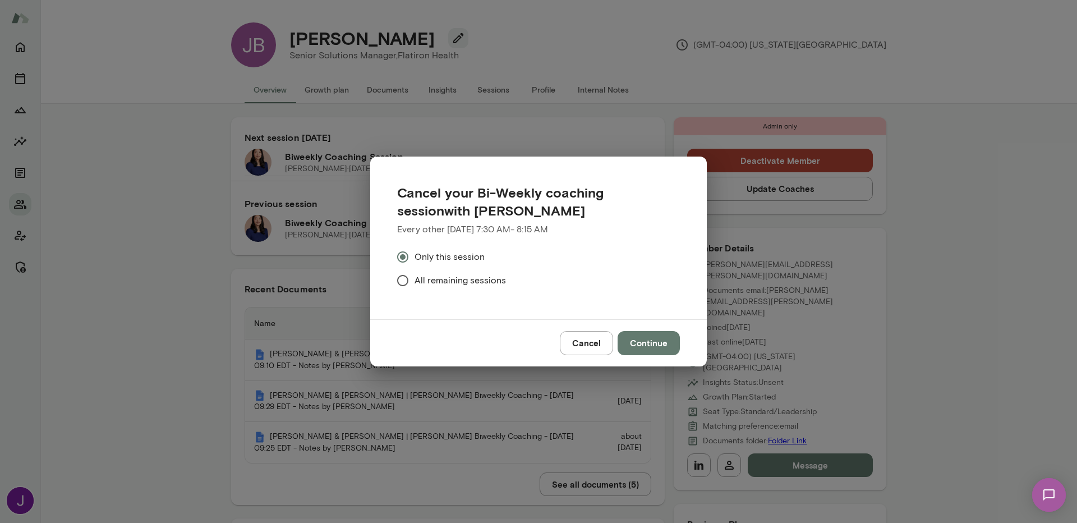
click at [430, 283] on span "All remaining sessions" at bounding box center [459, 280] width 91 height 13
click at [625, 347] on button "Continue" at bounding box center [649, 343] width 62 height 24
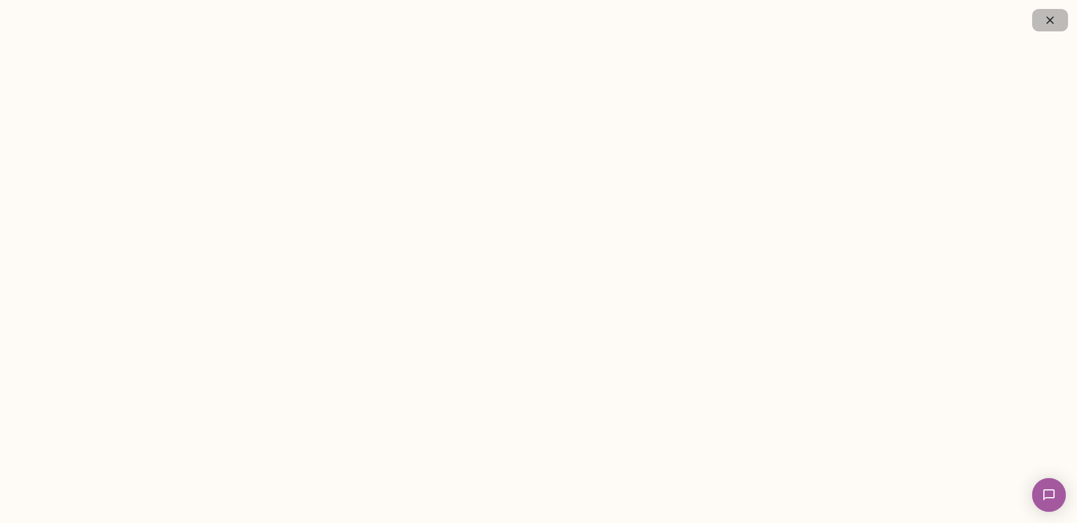
click at [1046, 16] on icon "button" at bounding box center [1049, 19] width 7 height 7
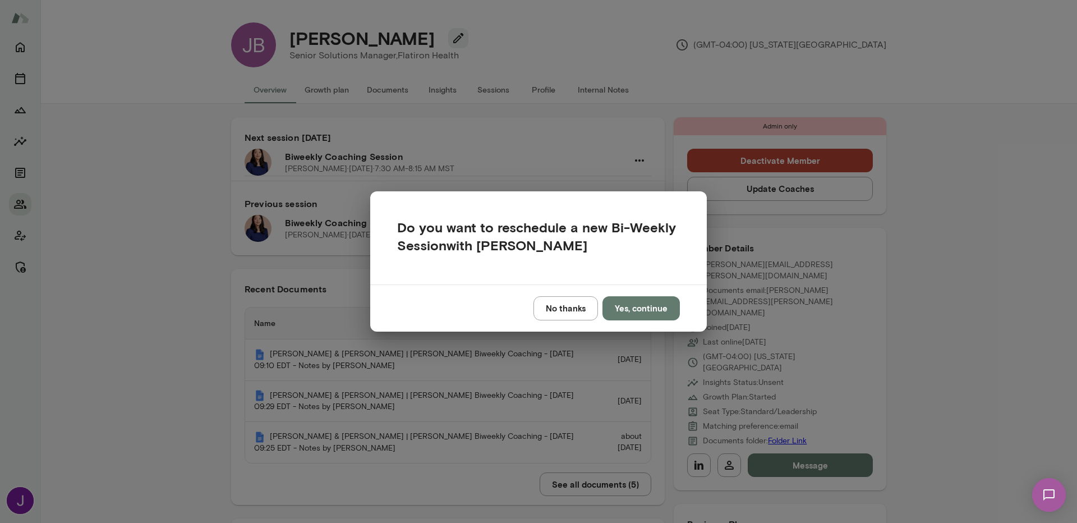
click at [557, 309] on button "No thanks" at bounding box center [565, 308] width 65 height 24
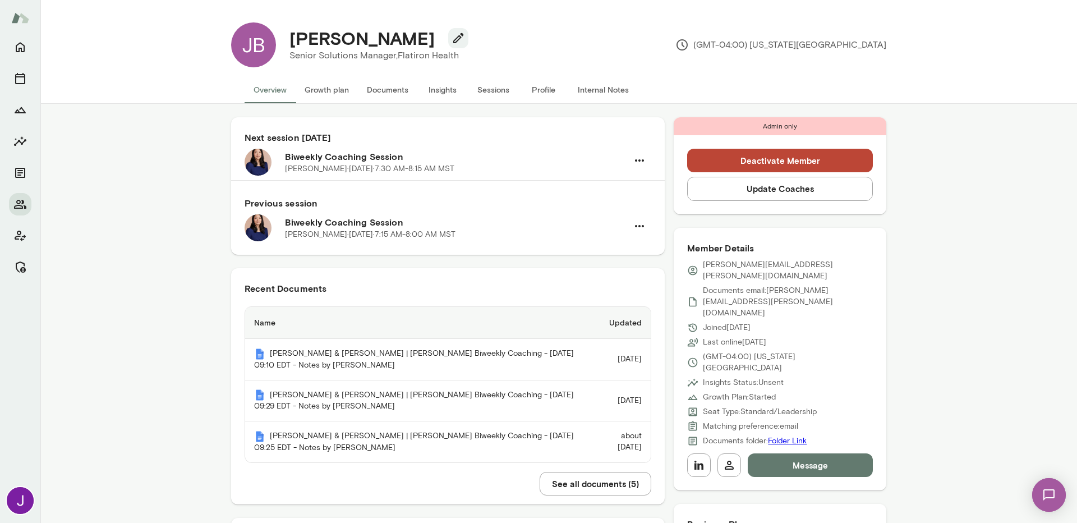
click at [780, 155] on button "Deactivate Member" at bounding box center [780, 161] width 186 height 24
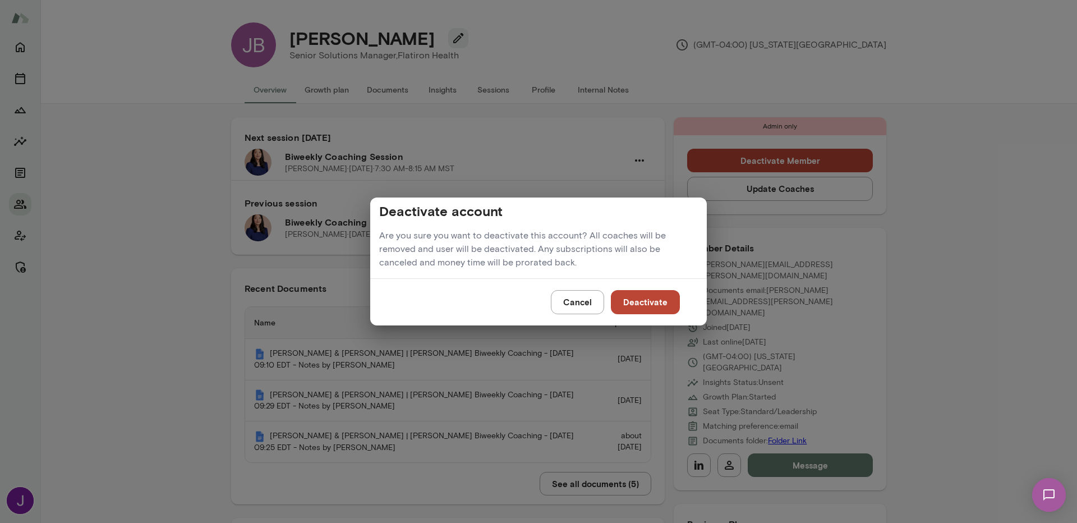
click at [653, 303] on button "Deactivate" at bounding box center [645, 302] width 69 height 24
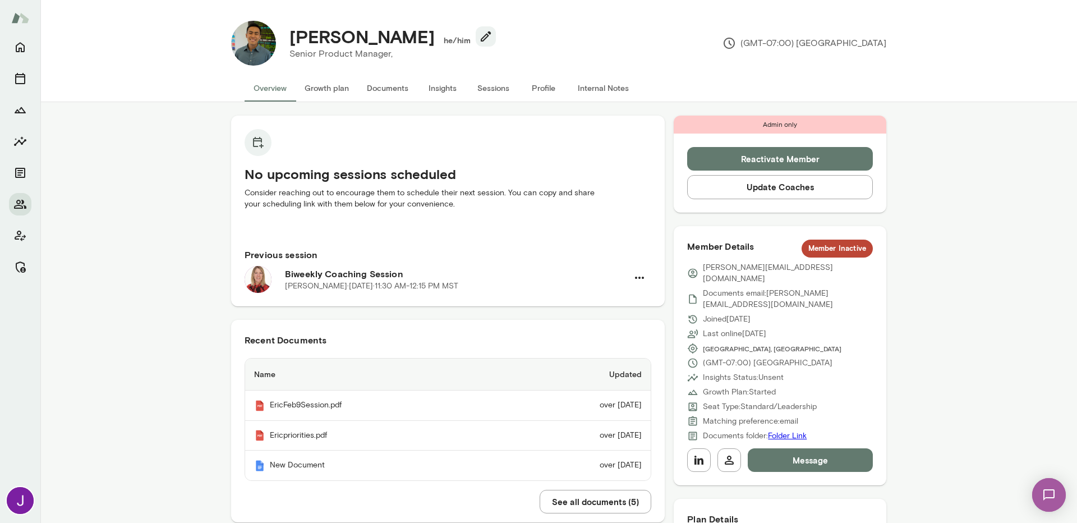
scroll to position [2, 0]
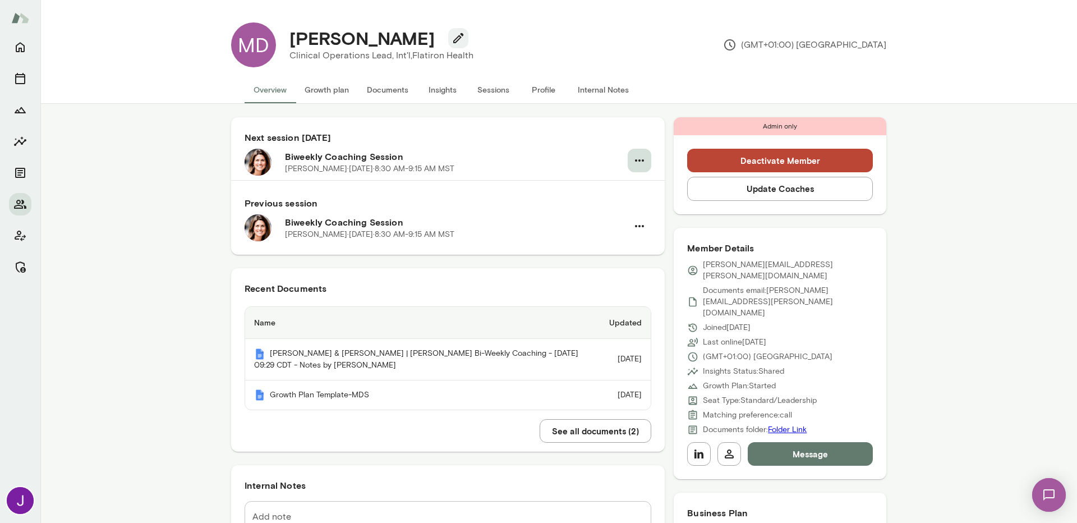
click at [628, 164] on button "button" at bounding box center [640, 161] width 24 height 24
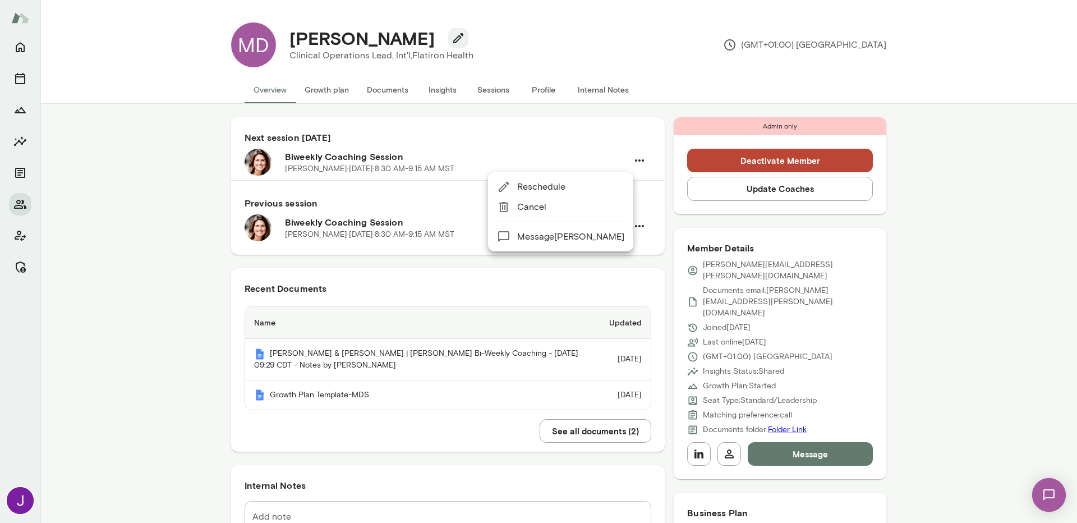
click at [665, 107] on div at bounding box center [538, 261] width 1077 height 523
click at [639, 148] on div "Next session in 6 days Biweekly Coaching Session Gwen Throckmorton · Mon, Oct 1…" at bounding box center [448, 150] width 434 height 66
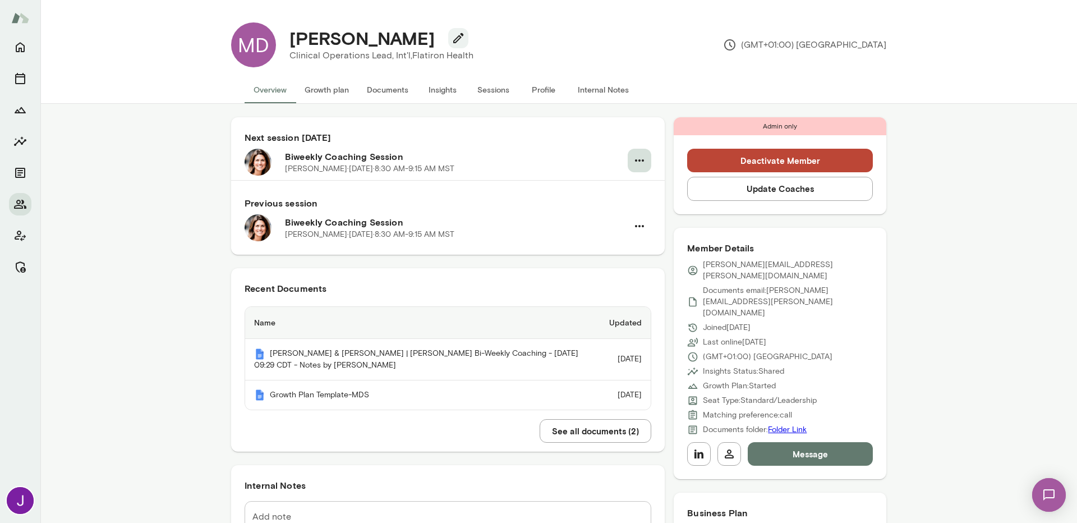
click at [633, 164] on icon "button" at bounding box center [639, 160] width 13 height 13
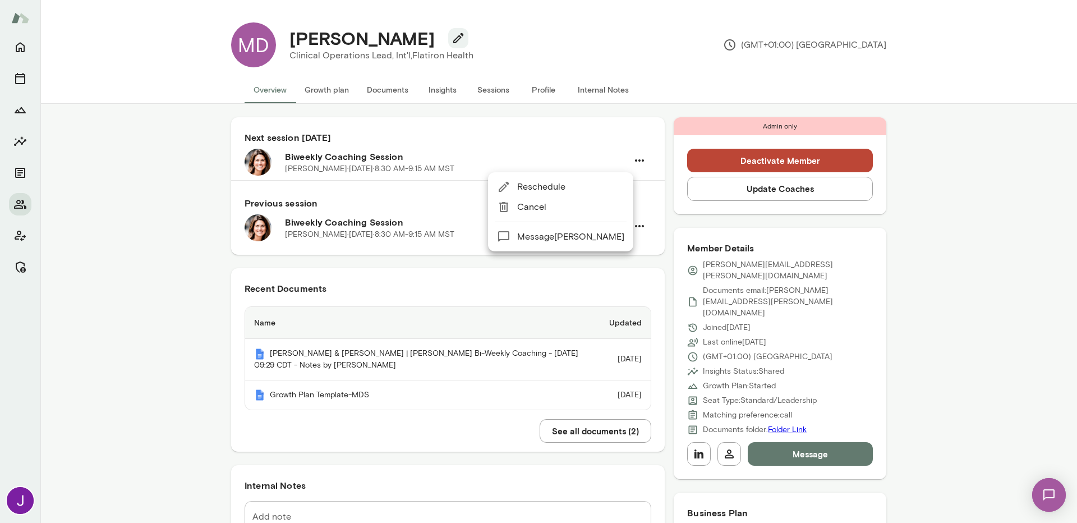
click at [602, 200] on li "Cancel" at bounding box center [560, 207] width 145 height 20
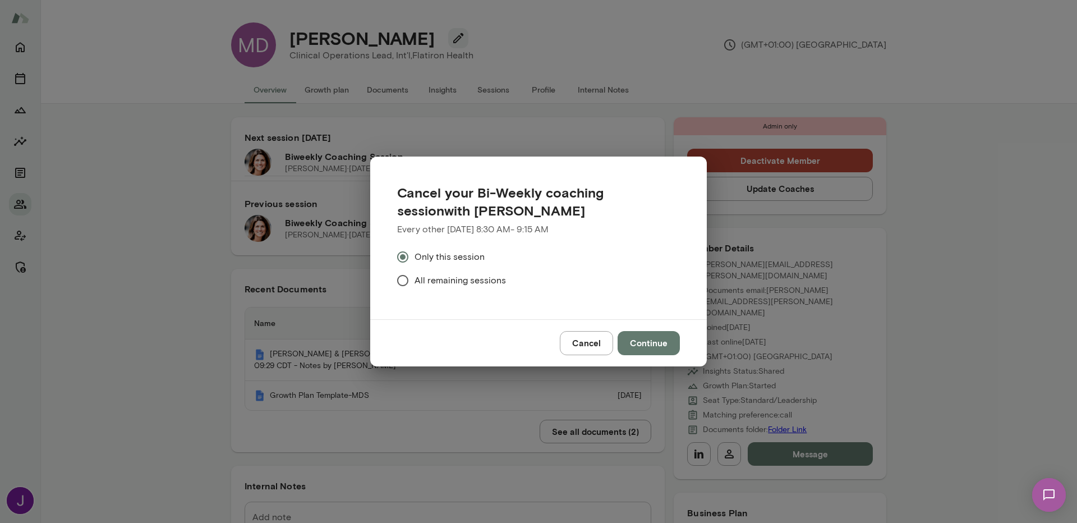
drag, startPoint x: 483, startPoint y: 275, endPoint x: 540, endPoint y: 307, distance: 65.3
click at [483, 275] on span "All remaining sessions" at bounding box center [459, 280] width 91 height 13
click at [650, 342] on button "Continue" at bounding box center [649, 343] width 62 height 24
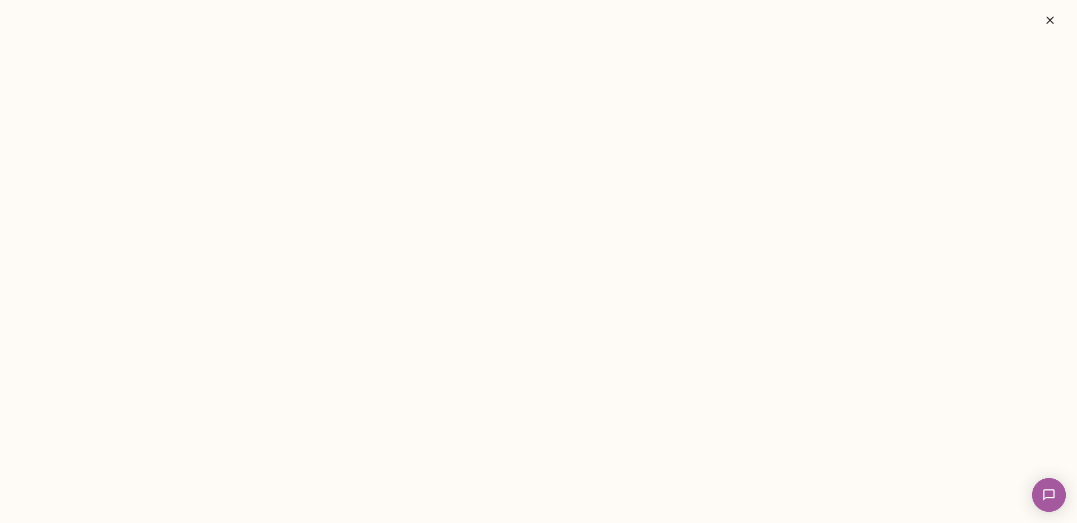
click at [1051, 19] on icon "button" at bounding box center [1049, 19] width 7 height 7
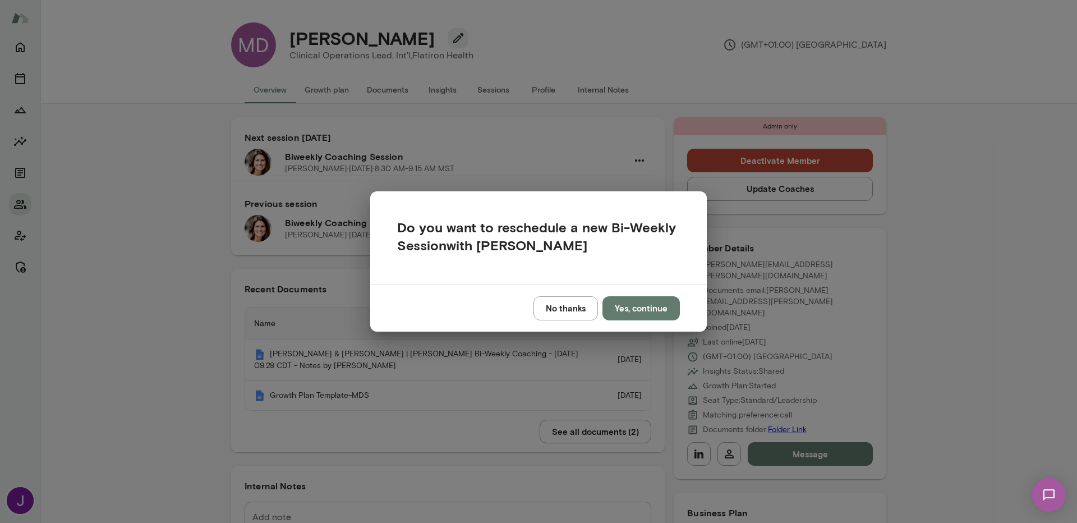
click at [562, 309] on button "No thanks" at bounding box center [565, 308] width 65 height 24
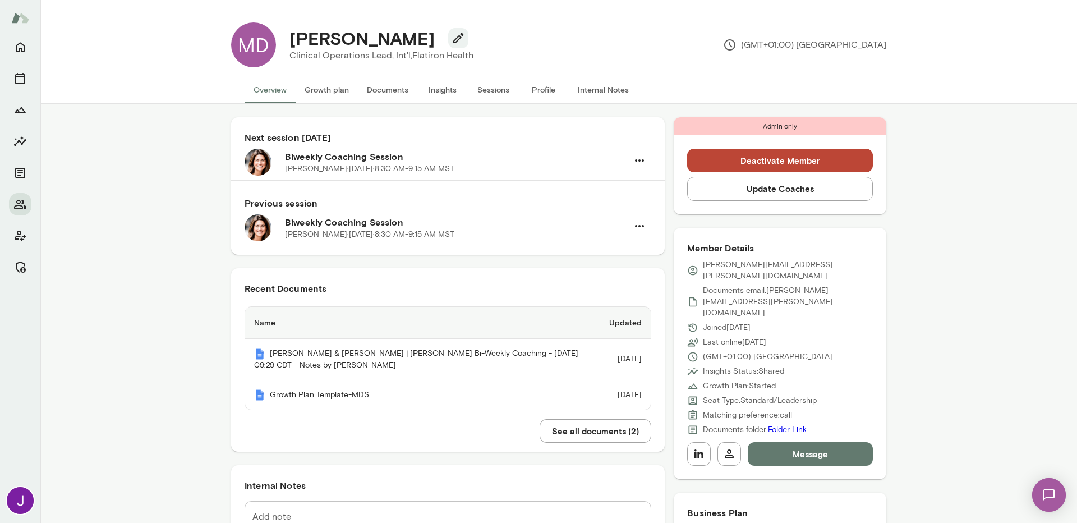
click at [750, 164] on button "Deactivate Member" at bounding box center [780, 161] width 186 height 24
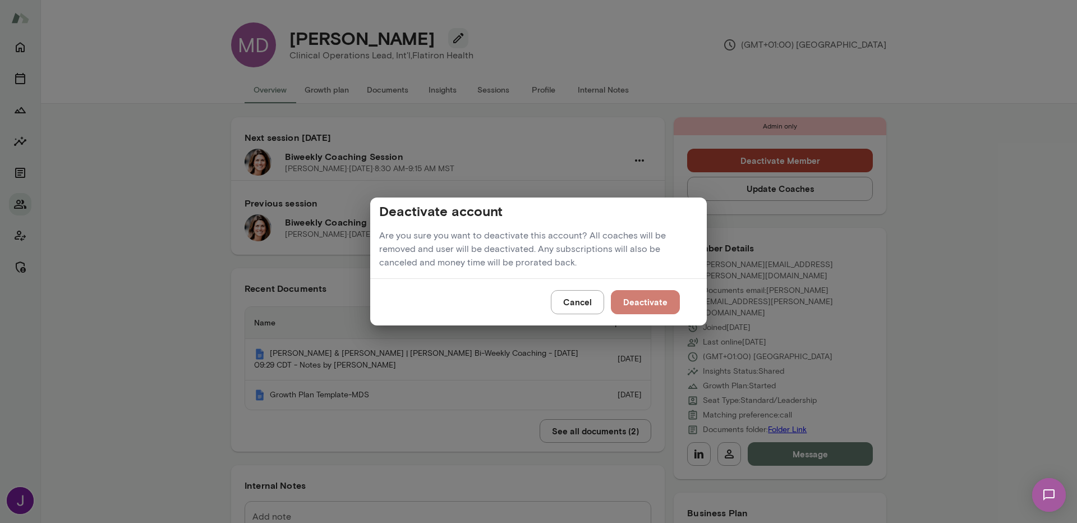
click at [661, 300] on button "Deactivate" at bounding box center [645, 302] width 69 height 24
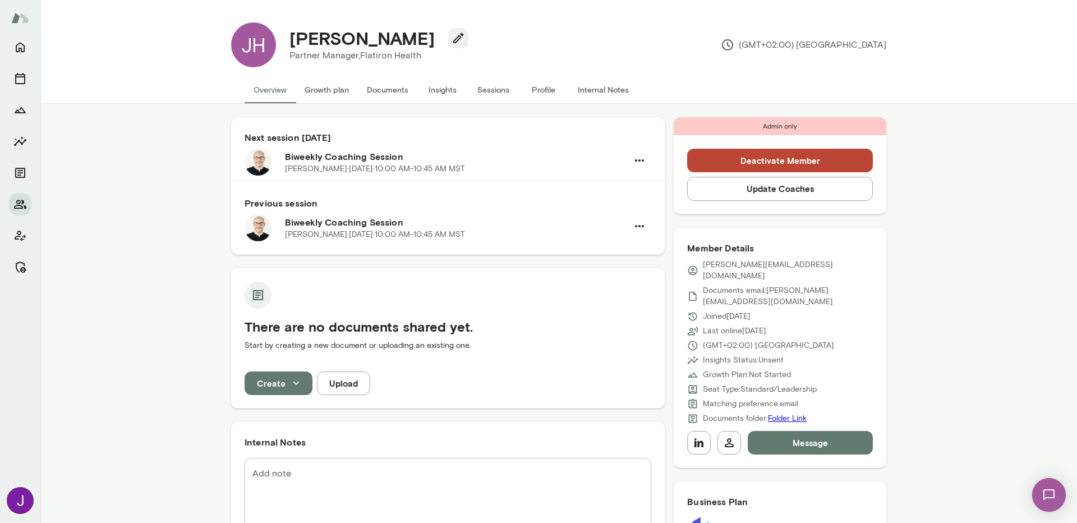
click at [283, 45] on div "[PERSON_NAME]" at bounding box center [374, 37] width 188 height 21
drag, startPoint x: 289, startPoint y: 39, endPoint x: 391, endPoint y: 46, distance: 102.9
click at [391, 46] on h4 "[PERSON_NAME]" at bounding box center [361, 37] width 145 height 21
copy h4 "[PERSON_NAME]"
click at [628, 165] on button "button" at bounding box center [640, 161] width 24 height 24
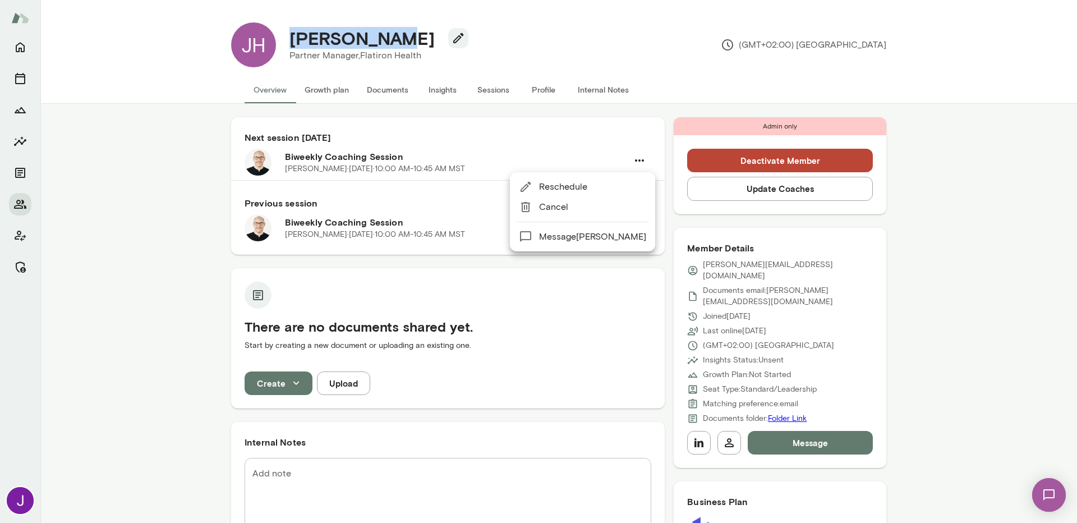
click at [551, 201] on span "Cancel" at bounding box center [592, 206] width 107 height 13
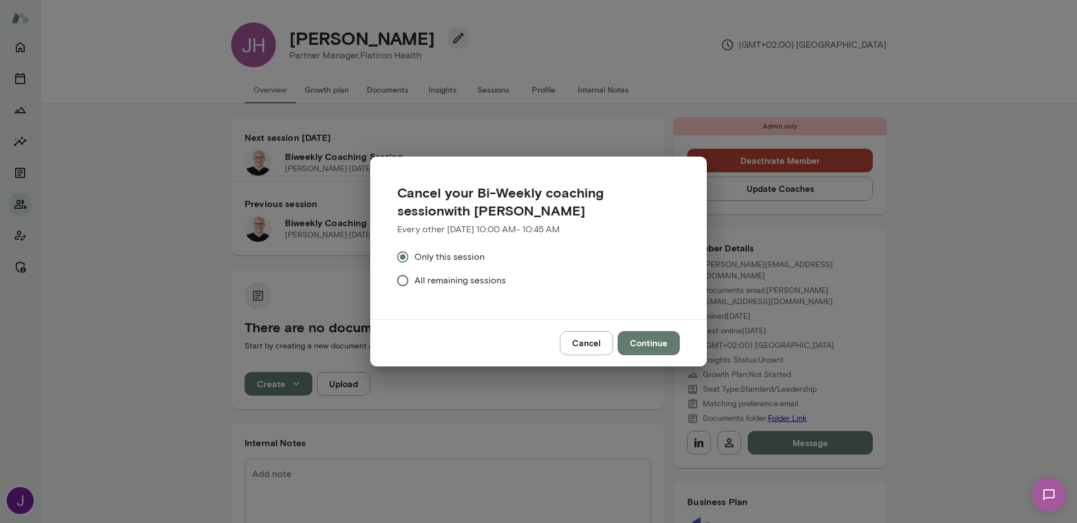
click at [445, 280] on span "All remaining sessions" at bounding box center [459, 280] width 91 height 13
click at [631, 334] on button "Continue" at bounding box center [649, 343] width 62 height 24
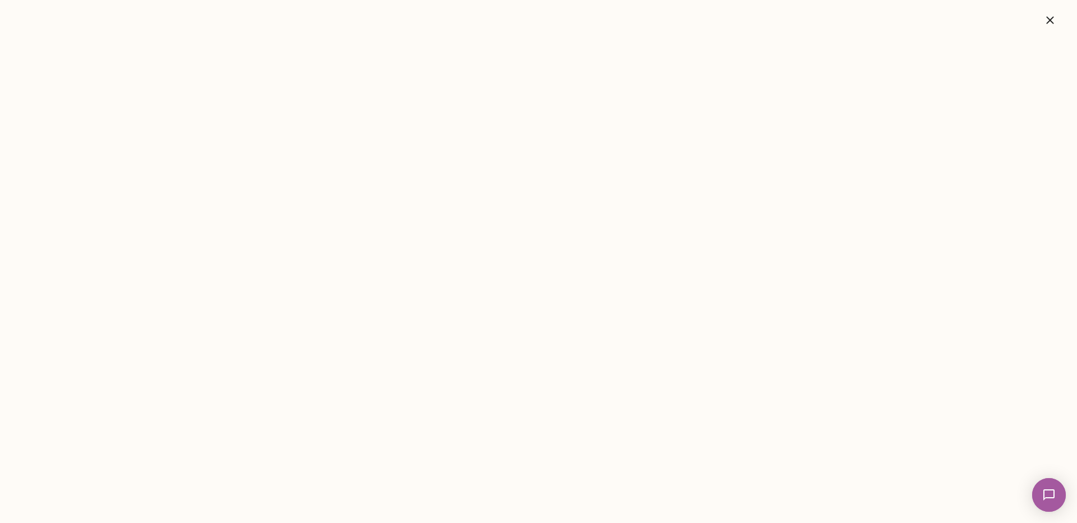
click at [1056, 24] on icon "button" at bounding box center [1049, 19] width 13 height 13
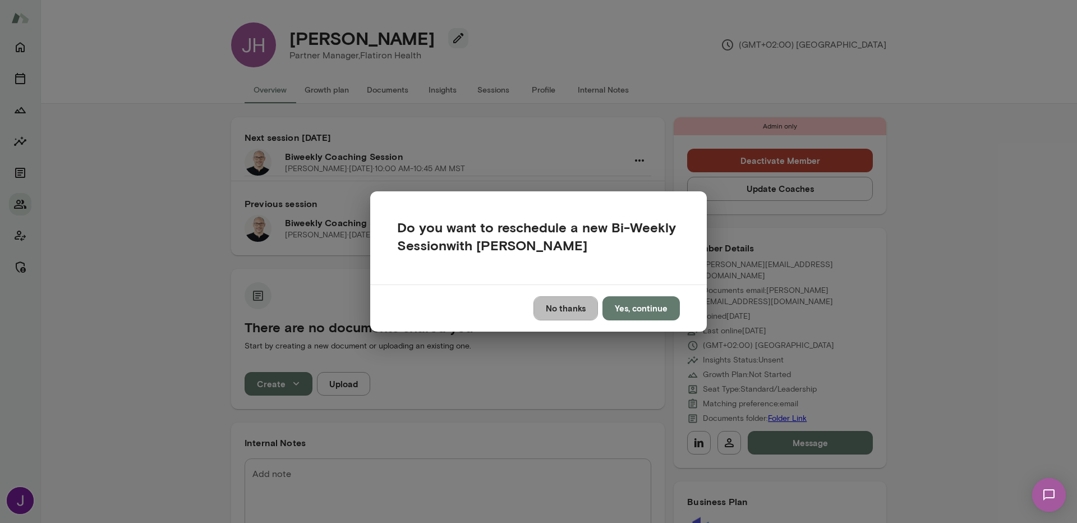
click at [566, 314] on button "No thanks" at bounding box center [565, 308] width 65 height 24
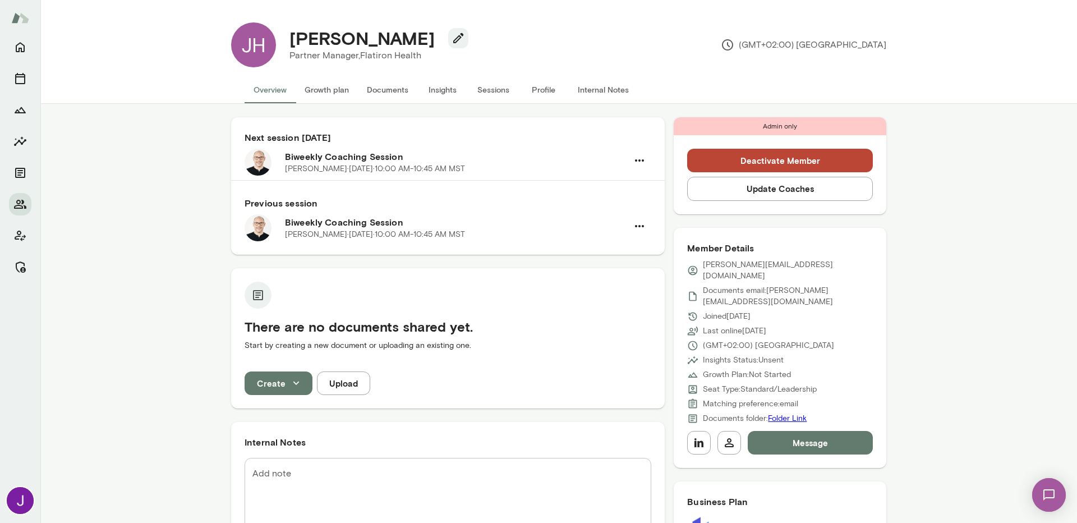
click at [399, 506] on textarea "Add note" at bounding box center [447, 499] width 391 height 65
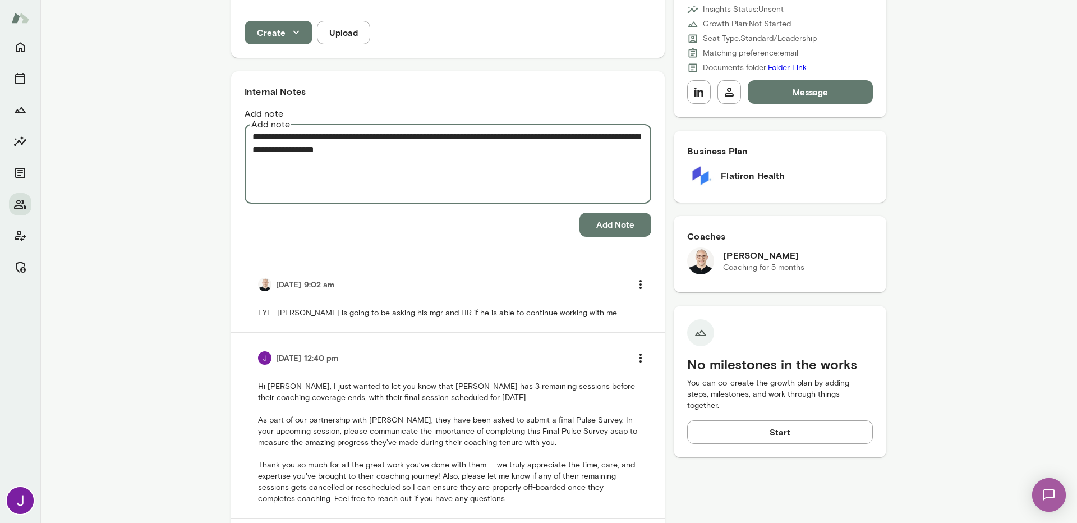
scroll to position [352, 0]
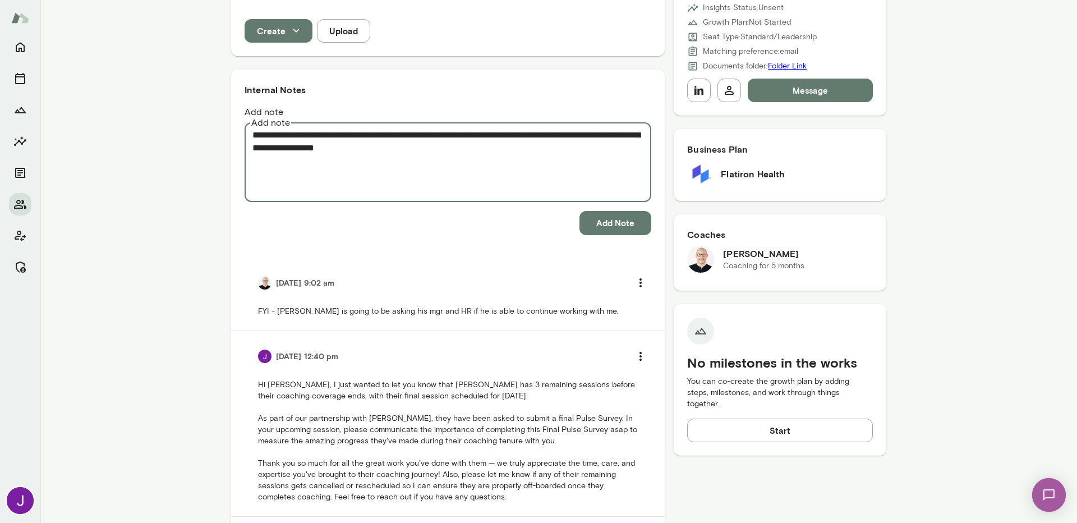
type textarea "**********"
